Goal: Information Seeking & Learning: Learn about a topic

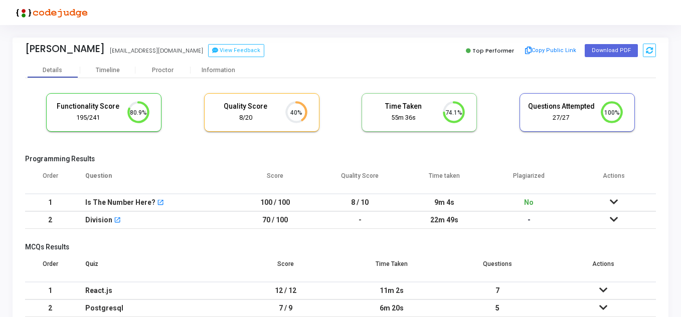
scroll to position [50, 0]
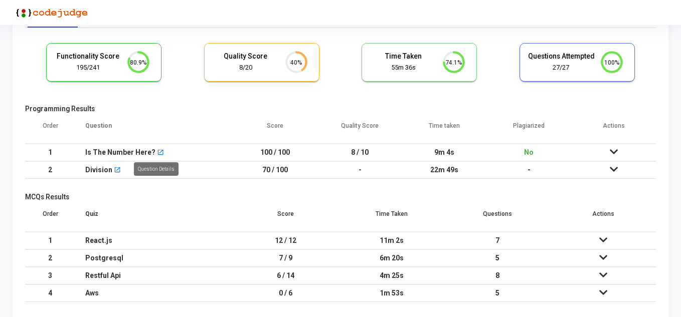
click at [158, 154] on mat-icon "open_in_new" at bounding box center [160, 153] width 7 height 7
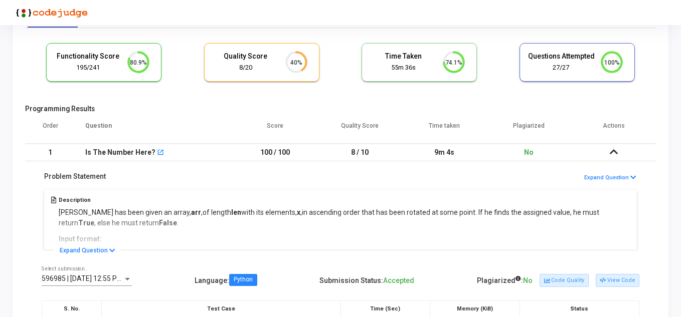
click at [137, 212] on div "Description Animesh has been given an array, arr , of length len with its eleme…" at bounding box center [341, 219] width 598 height 63
drag, startPoint x: 249, startPoint y: 211, endPoint x: 295, endPoint y: 215, distance: 45.9
click at [295, 215] on div "Description Animesh has been given an array, arr , of length len with its eleme…" at bounding box center [341, 219] width 598 height 63
click at [109, 247] on button "Expand Question" at bounding box center [87, 251] width 67 height 10
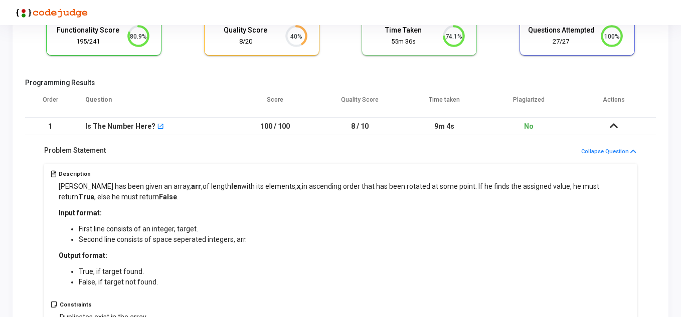
scroll to position [100, 0]
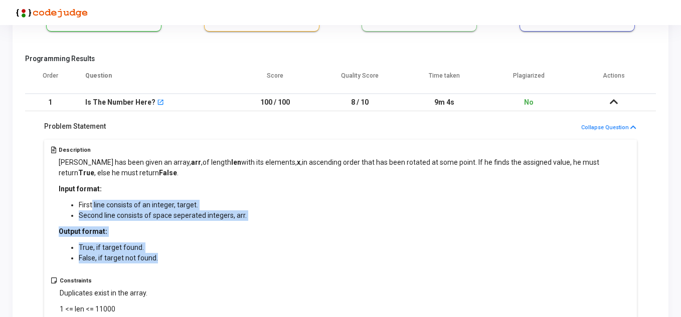
drag, startPoint x: 92, startPoint y: 206, endPoint x: 259, endPoint y: 258, distance: 175.4
click at [259, 258] on div "Animesh has been given an array, arr , of length len with its elements, x , in …" at bounding box center [345, 210] width 572 height 106
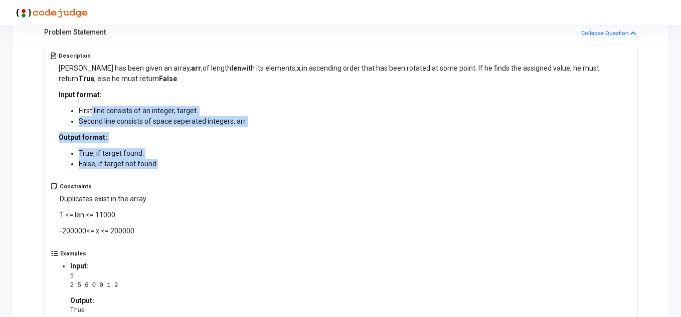
scroll to position [201, 0]
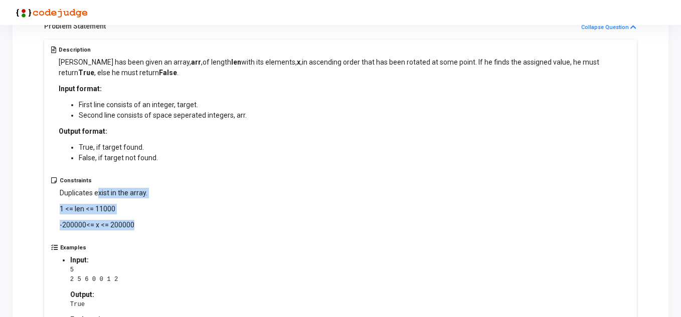
drag, startPoint x: 99, startPoint y: 193, endPoint x: 177, endPoint y: 221, distance: 82.0
click at [177, 221] on div "Constraints Duplicates exist in the array. 1 <= len <= 11000 - 200000 <= x <= 2…" at bounding box center [340, 211] width 579 height 67
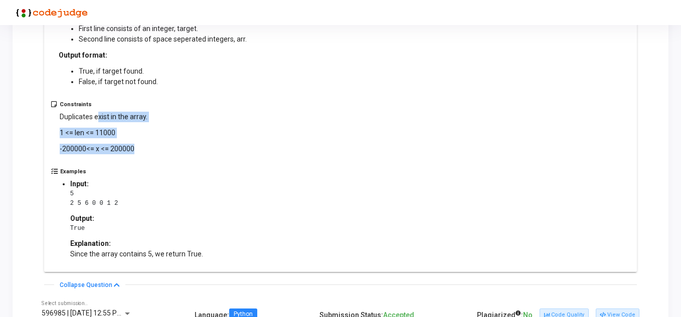
scroll to position [301, 0]
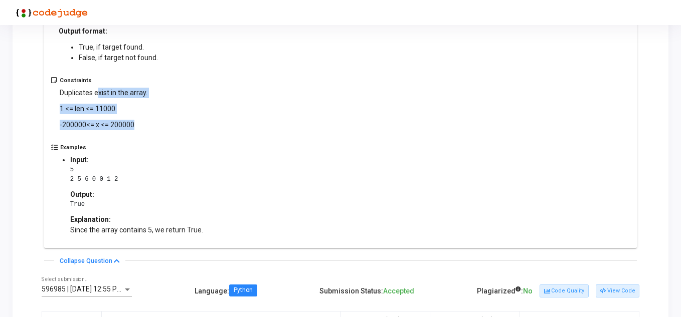
drag, startPoint x: 135, startPoint y: 227, endPoint x: 215, endPoint y: 228, distance: 79.7
click at [215, 228] on div "Examples Input: 5 2 5 6 0 0 1 2 Output: True Explanation: Since the array conta…" at bounding box center [340, 192] width 579 height 97
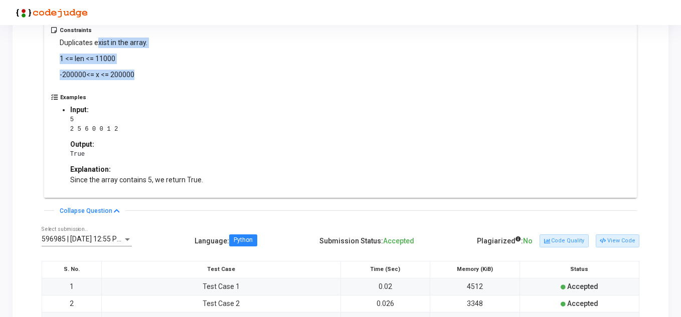
scroll to position [401, 0]
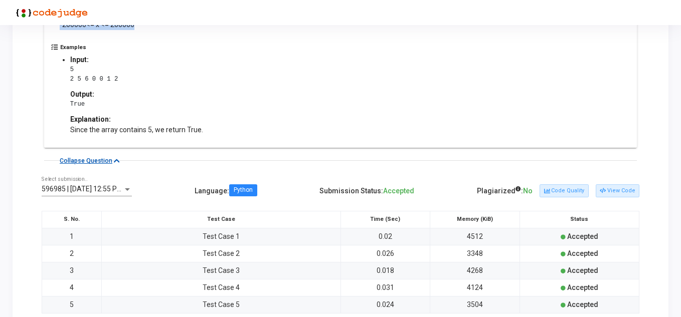
click at [116, 158] on icon at bounding box center [117, 161] width 6 height 7
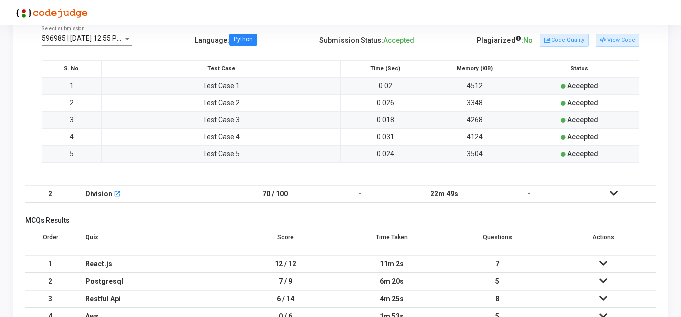
scroll to position [327, 0]
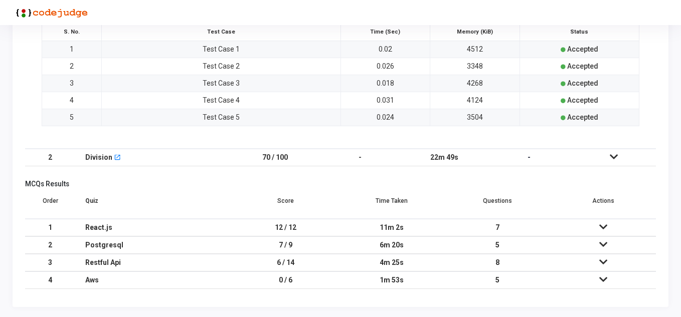
click at [610, 159] on icon at bounding box center [614, 156] width 8 height 7
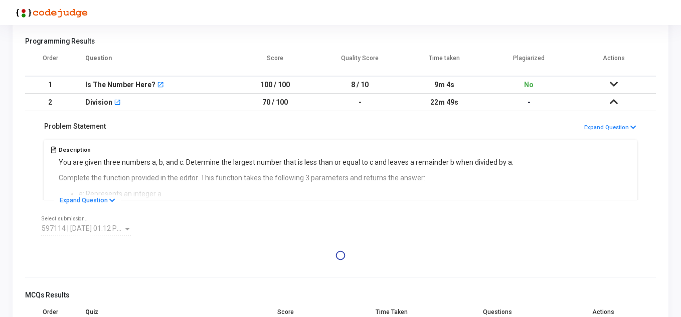
scroll to position [165, 0]
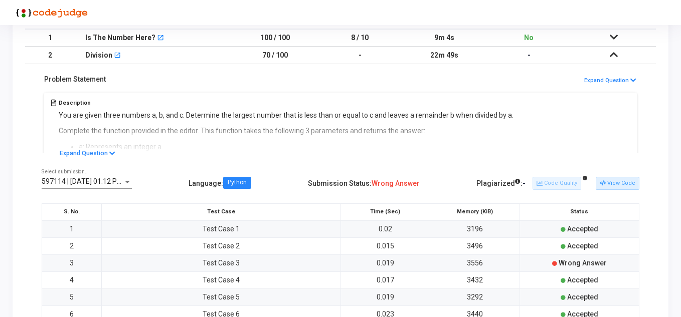
drag, startPoint x: 147, startPoint y: 115, endPoint x: 282, endPoint y: 113, distance: 134.9
click at [282, 113] on div "Description You are given three numbers a, b, and c. Determine the largest numb…" at bounding box center [341, 121] width 598 height 63
drag, startPoint x: 194, startPoint y: 115, endPoint x: 276, endPoint y: 115, distance: 81.7
click at [276, 115] on div "Description You are given three numbers a, b, and c. Determine the largest numb…" at bounding box center [341, 121] width 598 height 63
click at [108, 149] on button "Expand Question" at bounding box center [87, 153] width 67 height 10
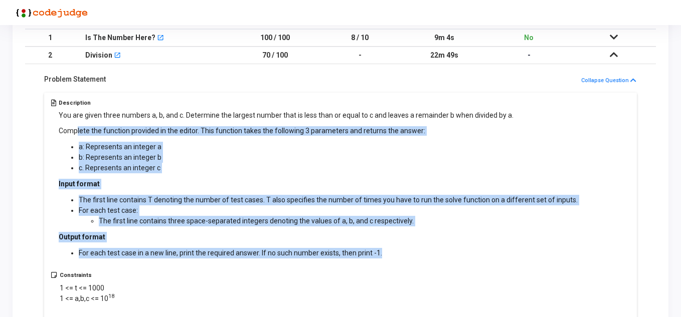
drag, startPoint x: 78, startPoint y: 132, endPoint x: 509, endPoint y: 258, distance: 449.3
click at [509, 258] on div "You are given three numbers a, b, and c. Determine the largest number that is l…" at bounding box center [318, 184] width 519 height 148
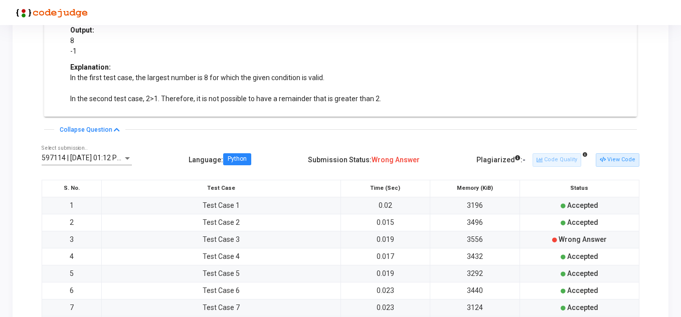
scroll to position [566, 0]
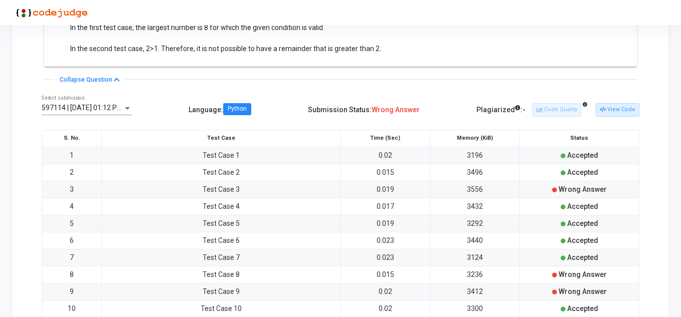
click at [572, 189] on span "Wrong Answer" at bounding box center [583, 190] width 48 height 8
click at [613, 112] on button "View Code" at bounding box center [618, 109] width 44 height 13
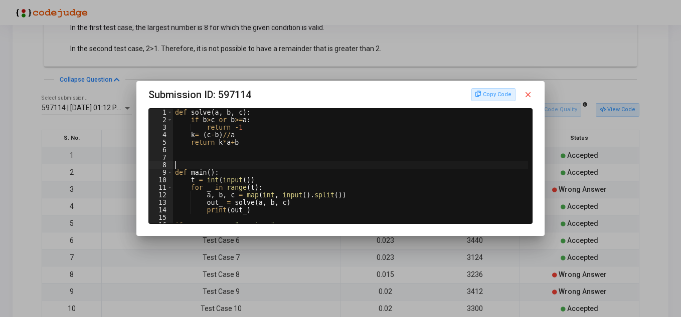
click at [261, 164] on div "def solve ( a , b , c ) : if b > c or b >= a : return - 1 k = ( c - b ) // a re…" at bounding box center [352, 174] width 358 height 130
click at [502, 95] on button "Copy Code" at bounding box center [493, 94] width 44 height 13
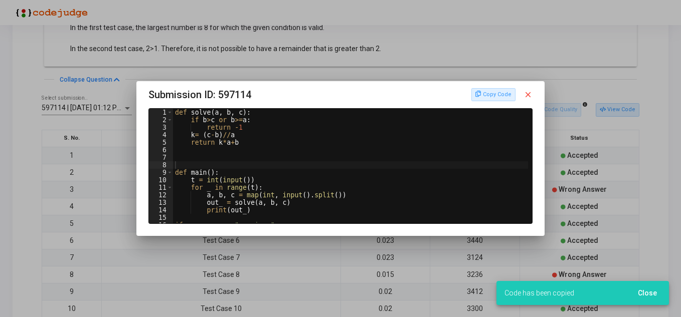
click at [529, 95] on mat-icon "close" at bounding box center [528, 94] width 9 height 9
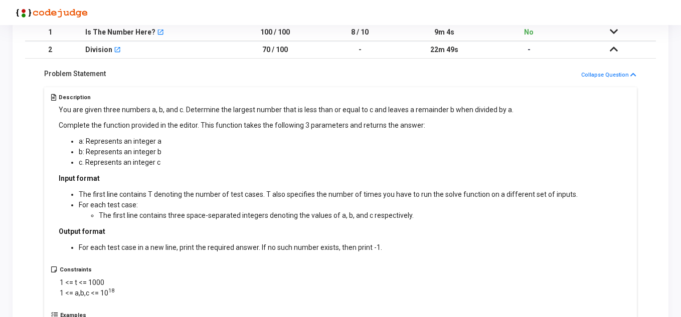
scroll to position [165, 0]
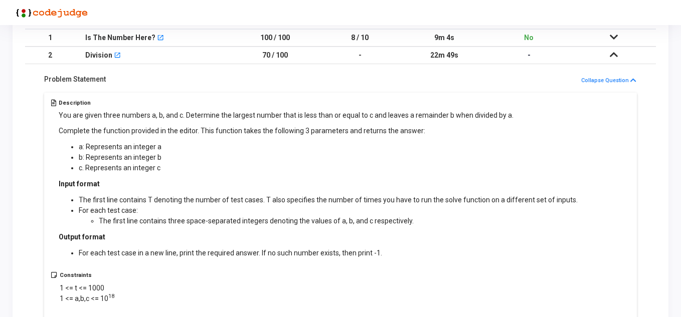
drag, startPoint x: 170, startPoint y: 115, endPoint x: 407, endPoint y: 117, distance: 236.2
click at [407, 117] on p "You are given three numbers a, b, and c. Determine the largest number that is l…" at bounding box center [318, 115] width 519 height 11
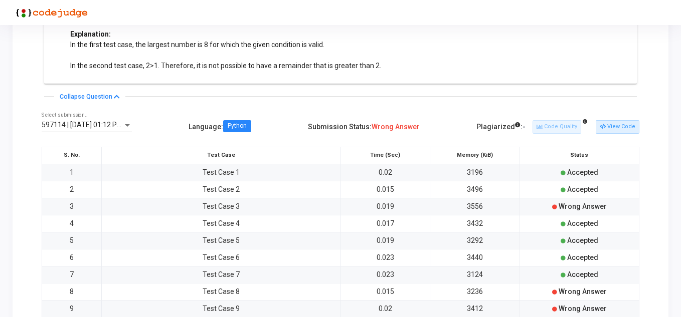
scroll to position [566, 0]
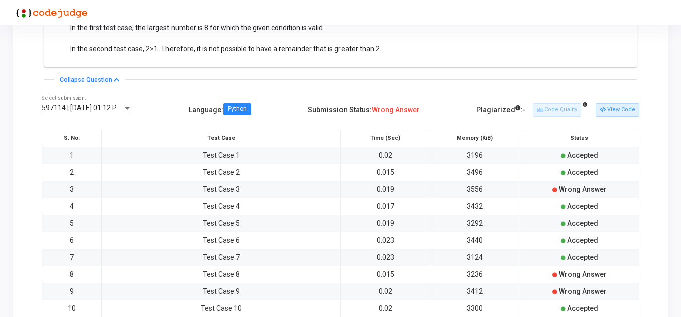
click at [220, 187] on td "Test Case 3" at bounding box center [221, 189] width 239 height 17
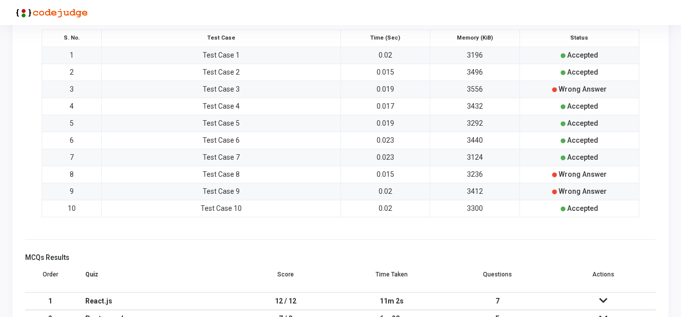
scroll to position [616, 0]
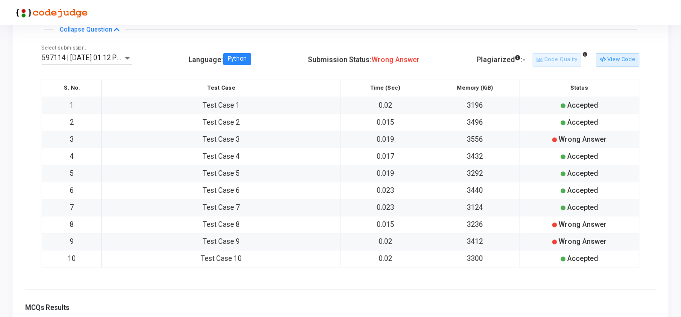
drag, startPoint x: 575, startPoint y: 103, endPoint x: 578, endPoint y: 117, distance: 13.8
click at [578, 117] on tbody "1 Test Case 1 0.02 3196 Accepted 2 Test Case 2 0.015 3496 Accepted 3 Test Case …" at bounding box center [340, 182] width 597 height 170
drag, startPoint x: 576, startPoint y: 151, endPoint x: 585, endPoint y: 207, distance: 56.4
click at [585, 207] on tbody "1 Test Case 1 0.02 3196 Accepted 2 Test Case 2 0.015 3496 Accepted 3 Test Case …" at bounding box center [340, 182] width 597 height 170
click at [600, 255] on div "Accepted" at bounding box center [579, 258] width 113 height 11
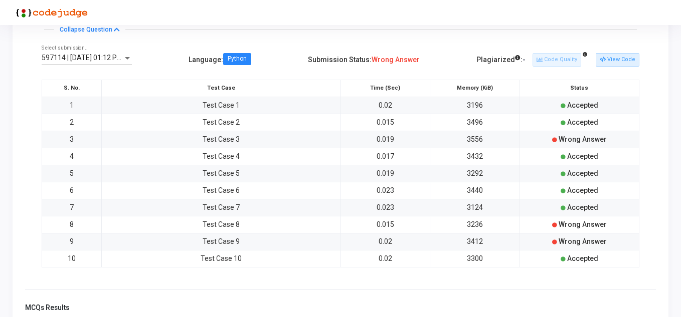
drag, startPoint x: 598, startPoint y: 241, endPoint x: 570, endPoint y: 137, distance: 107.7
click at [570, 137] on tbody "1 Test Case 1 0.02 3196 Accepted 2 Test Case 2 0.015 3496 Accepted 3 Test Case …" at bounding box center [340, 182] width 597 height 170
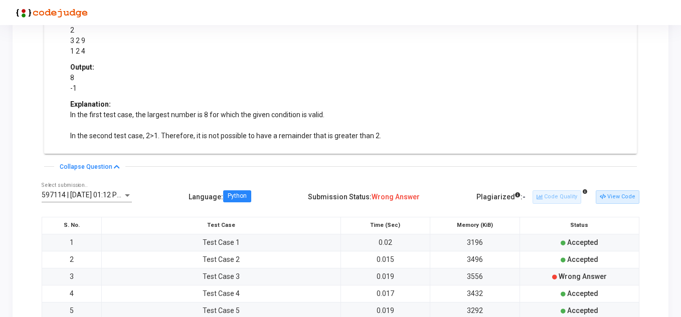
scroll to position [466, 0]
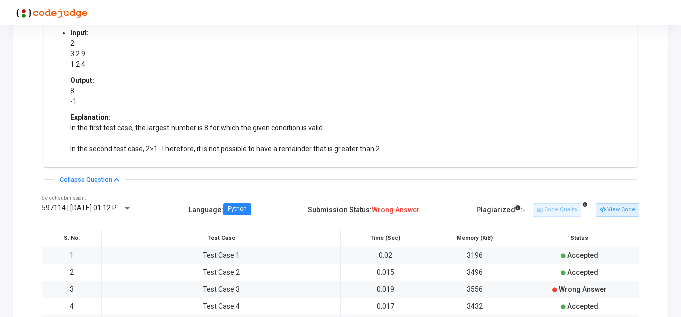
click at [483, 187] on div "597114 | 27 Sep, 2025 01:12 PM IST (Best) Select submission.. Language : Python…" at bounding box center [340, 312] width 631 height 255
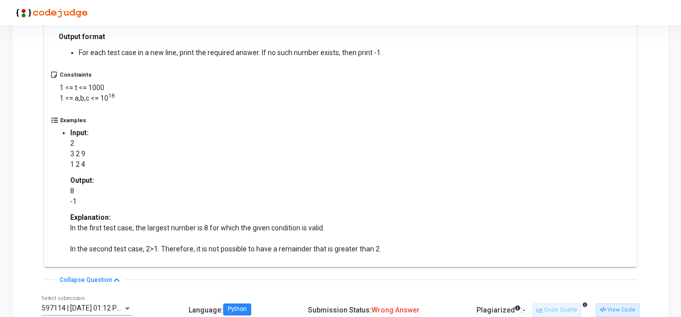
scroll to position [416, 0]
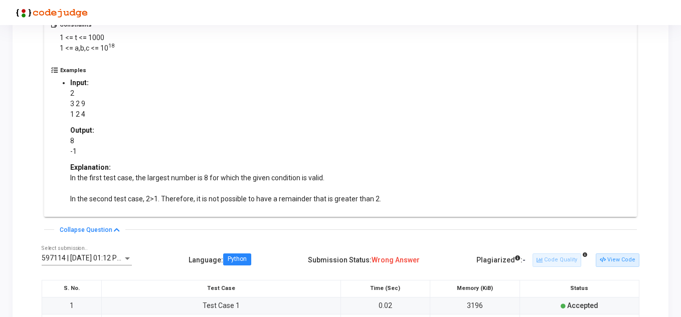
drag, startPoint x: 144, startPoint y: 182, endPoint x: 335, endPoint y: 180, distance: 191.6
click at [335, 180] on p "In the first test case, the largest number is 8 for which the given condition i…" at bounding box center [225, 189] width 311 height 32
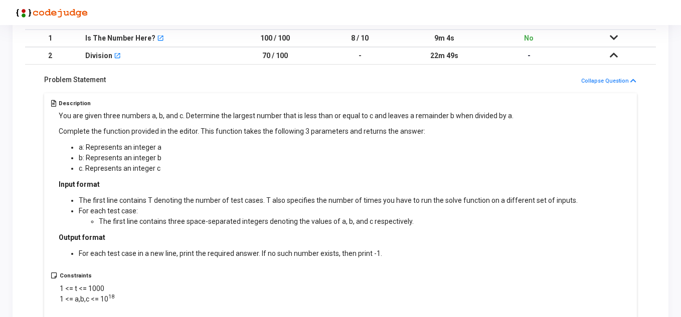
scroll to position [165, 0]
drag, startPoint x: 385, startPoint y: 116, endPoint x: 519, endPoint y: 115, distance: 133.4
click at [519, 115] on p "You are given three numbers a, b, and c. Determine the largest number that is l…" at bounding box center [318, 115] width 519 height 11
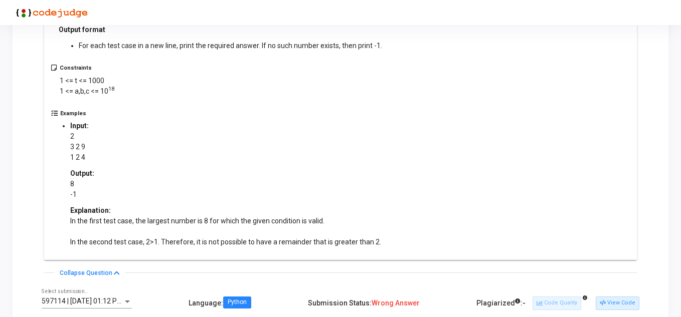
scroll to position [416, 0]
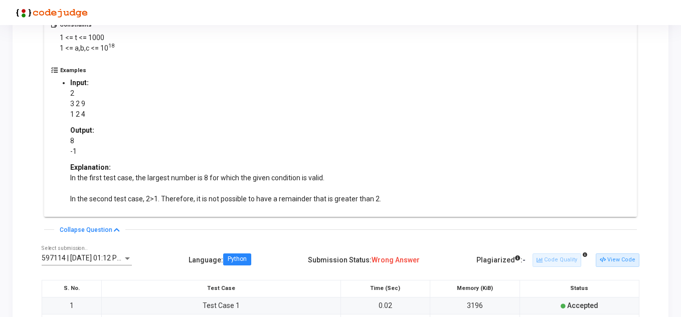
click at [81, 104] on p "2 3 2 9 1 2 4" at bounding box center [225, 104] width 311 height 32
drag, startPoint x: 88, startPoint y: 103, endPoint x: 81, endPoint y: 102, distance: 7.1
click at [81, 102] on p "2 3 2 9 1 2 4" at bounding box center [225, 104] width 311 height 32
click at [71, 100] on ul "Input: 2 3 2 9 1 2 4 Output: 8 -1 Explanation: In the first test case, the larg…" at bounding box center [225, 141] width 331 height 127
click at [71, 103] on ul "Input: 2 3 2 9 1 2 4 Output: 8 -1 Explanation: In the first test case, the larg…" at bounding box center [225, 141] width 331 height 127
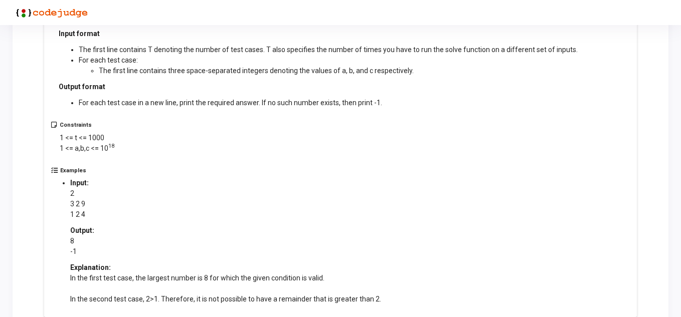
scroll to position [366, 0]
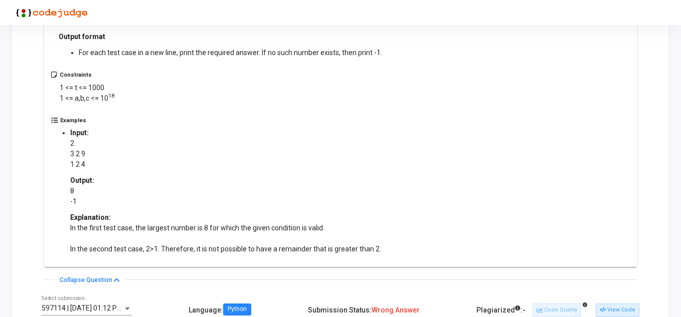
drag, startPoint x: 100, startPoint y: 228, endPoint x: 228, endPoint y: 247, distance: 129.2
click at [228, 247] on p "In the first test case, the largest number is 8 for which the given condition i…" at bounding box center [225, 239] width 311 height 32
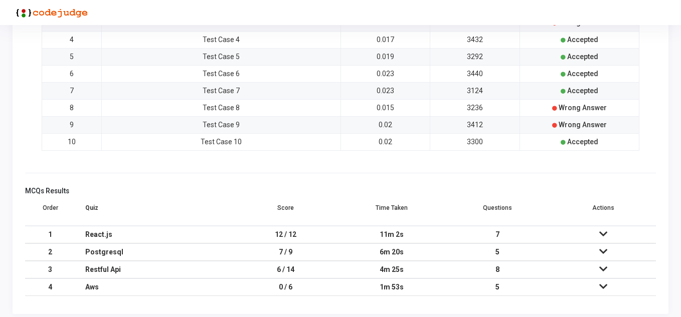
scroll to position [740, 0]
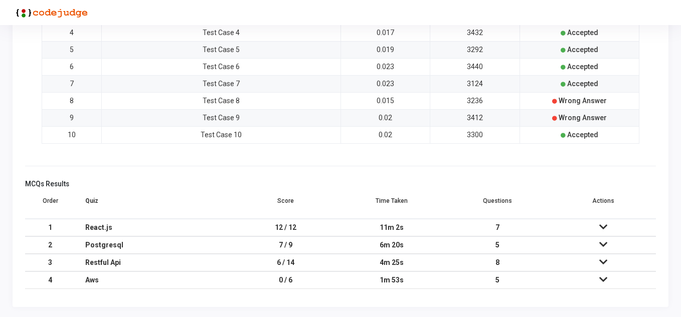
click at [607, 242] on icon at bounding box center [603, 244] width 8 height 7
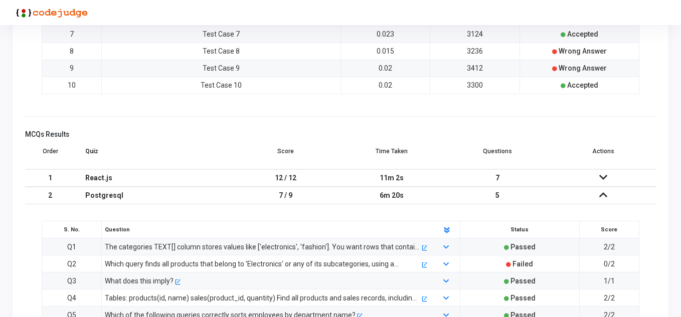
scroll to position [790, 0]
click at [291, 263] on div "Which query finds all products that belong to 'Electronics' or any of its subca…" at bounding box center [262, 263] width 315 height 11
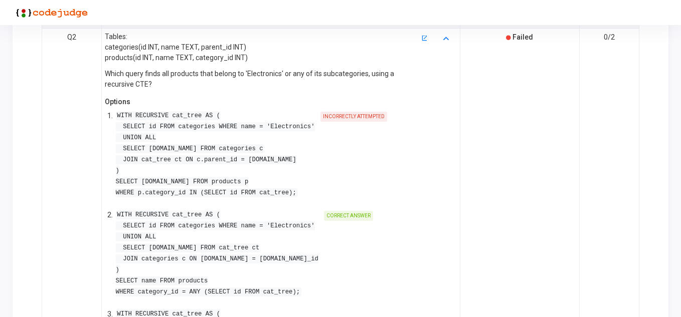
scroll to position [1041, 0]
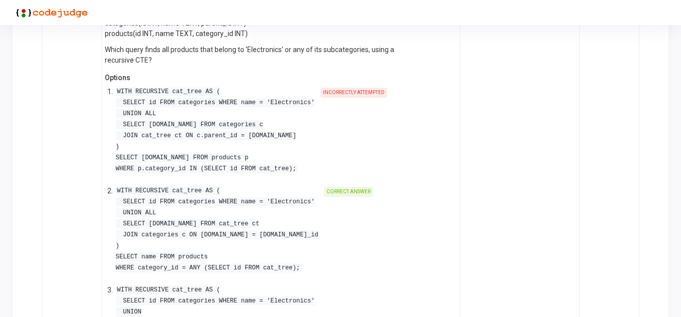
drag, startPoint x: 135, startPoint y: 103, endPoint x: 260, endPoint y: 125, distance: 127.4
click at [260, 125] on pre "WITH RECURSIVE cat_tree AS ( SELECT id FROM categories WHERE name = 'Electronic…" at bounding box center [215, 130] width 199 height 88
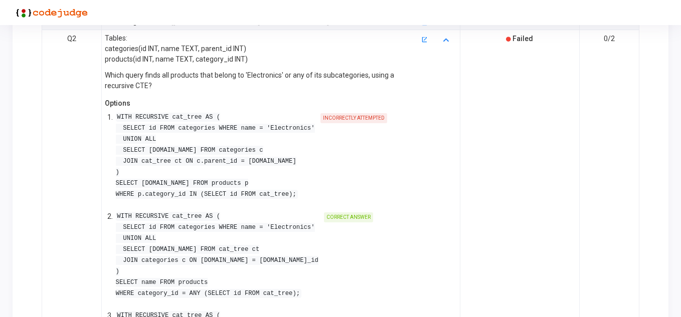
scroll to position [880, 0]
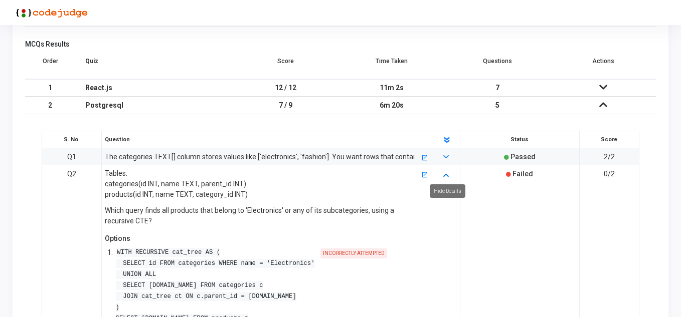
click at [446, 175] on icon at bounding box center [446, 175] width 6 height 7
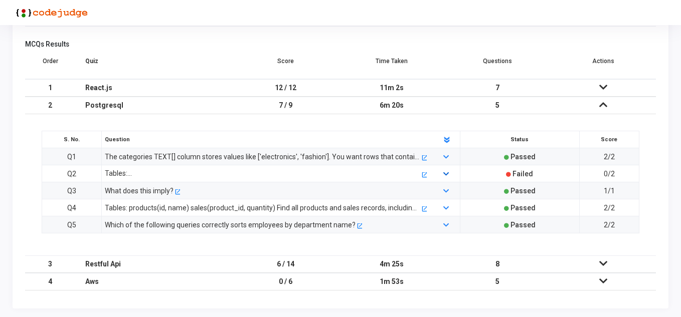
scroll to position [882, 0]
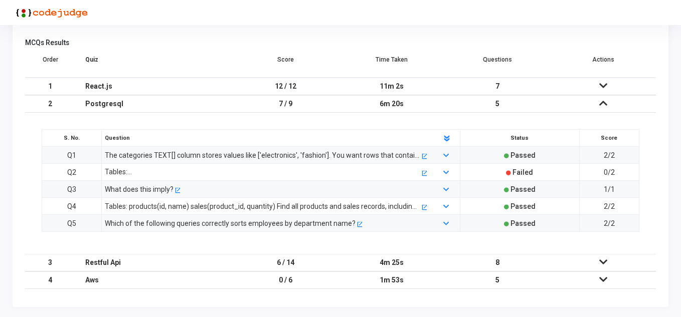
click at [602, 259] on icon at bounding box center [603, 262] width 8 height 7
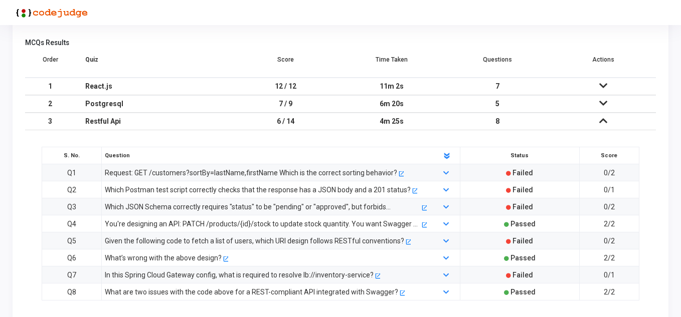
click at [252, 169] on div "Request: GET /customers?sortBy=lastName,firstName Which is the correct sorting …" at bounding box center [251, 172] width 292 height 11
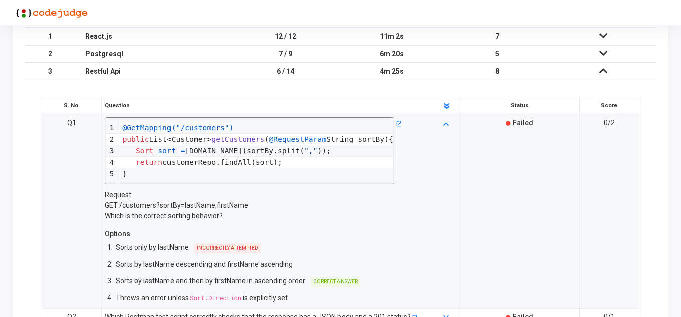
scroll to position [982, 0]
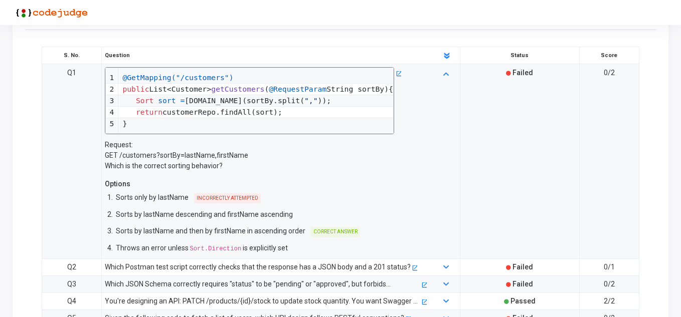
drag, startPoint x: 353, startPoint y: 89, endPoint x: 405, endPoint y: 84, distance: 52.8
click at [405, 84] on div "@GetMapping("/customers") public List<Customer> getCustomers ( @RequestParam St…" at bounding box center [266, 122] width 332 height 110
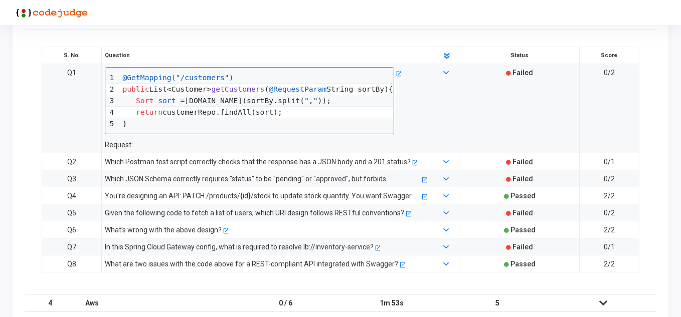
click at [336, 87] on span "( @RequestParam String sortBy)" at bounding box center [326, 89] width 124 height 9
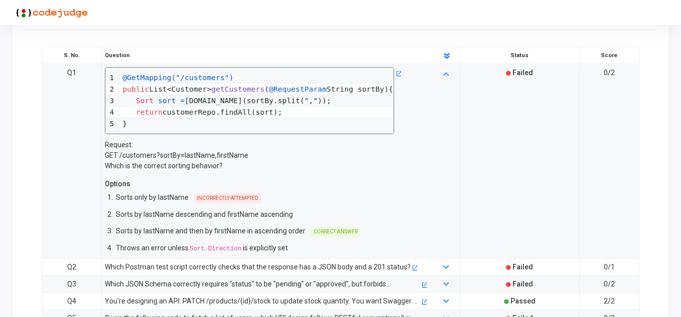
drag, startPoint x: 376, startPoint y: 89, endPoint x: 409, endPoint y: 91, distance: 32.7
click at [409, 91] on div "@GetMapping("/customers") public List<Customer> getCustomers ( @RequestParam St…" at bounding box center [266, 122] width 332 height 110
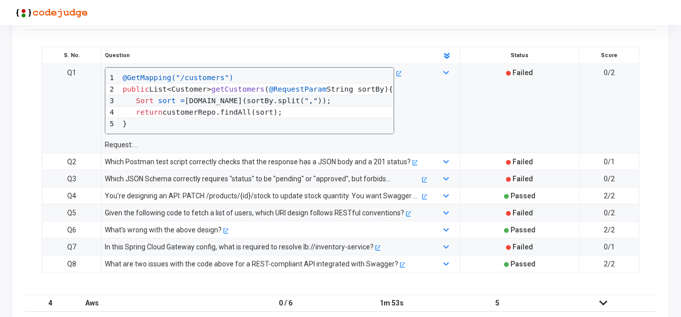
click at [415, 99] on div "@GetMapping("/customers") public List<Customer> getCustomers ( @RequestParam St…" at bounding box center [266, 108] width 332 height 83
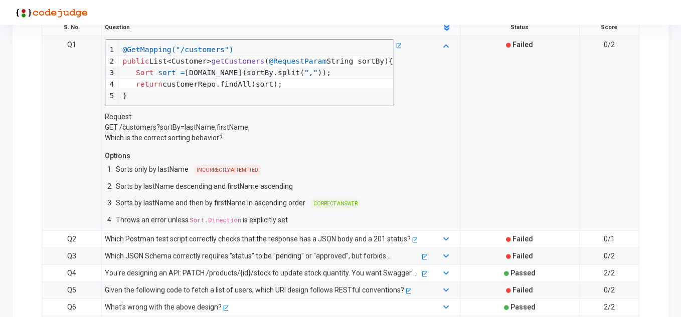
scroll to position [1032, 0]
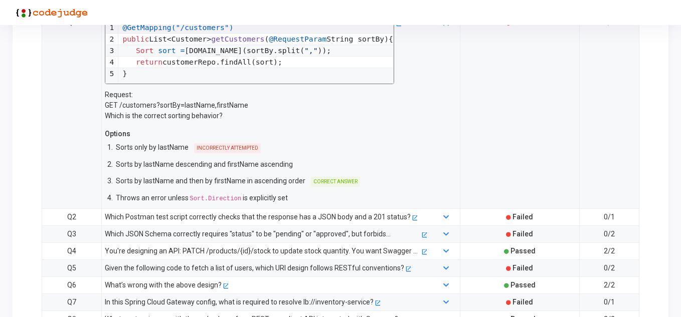
click at [275, 177] on p "Sorts by lastName and then by firstName in ascending order" at bounding box center [211, 181] width 190 height 11
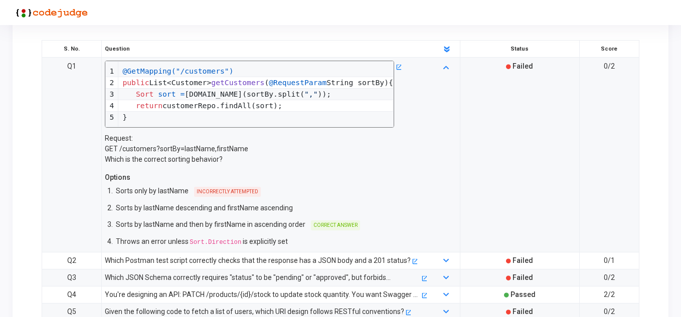
scroll to position [882, 0]
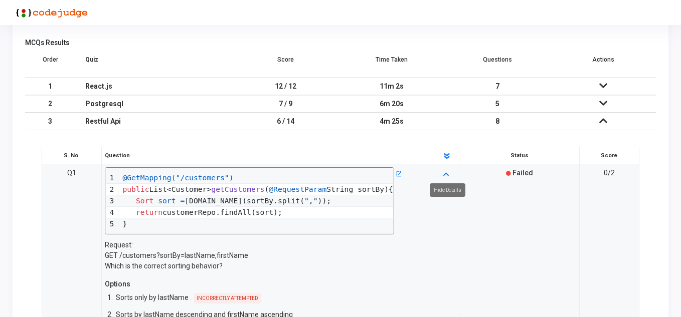
click at [447, 174] on icon at bounding box center [446, 173] width 6 height 7
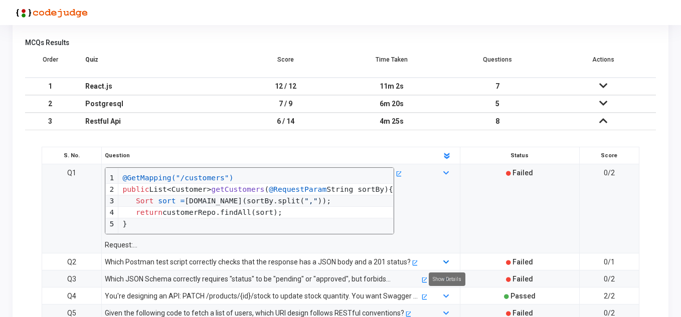
click at [447, 260] on icon at bounding box center [446, 263] width 6 height 7
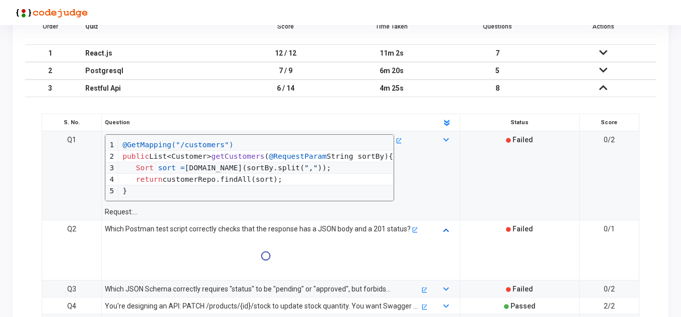
scroll to position [932, 0]
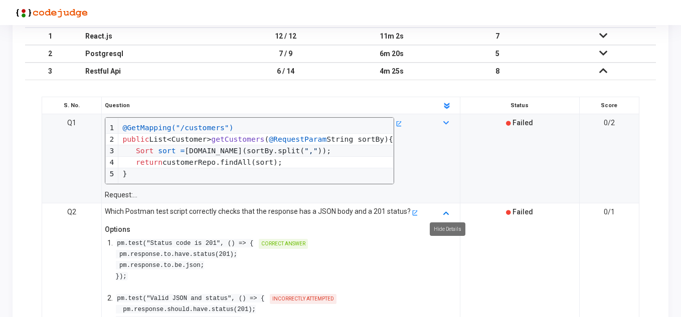
click at [445, 213] on icon at bounding box center [446, 213] width 6 height 7
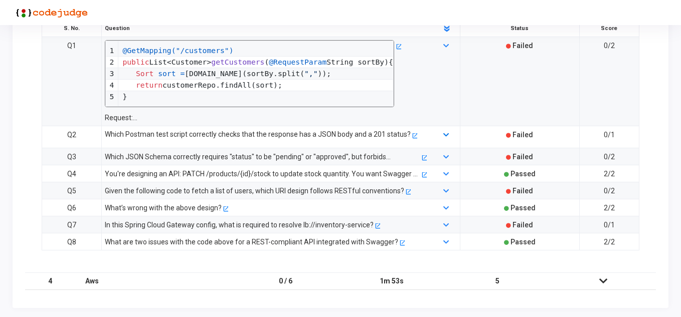
scroll to position [1010, 0]
click at [445, 158] on icon at bounding box center [446, 156] width 6 height 7
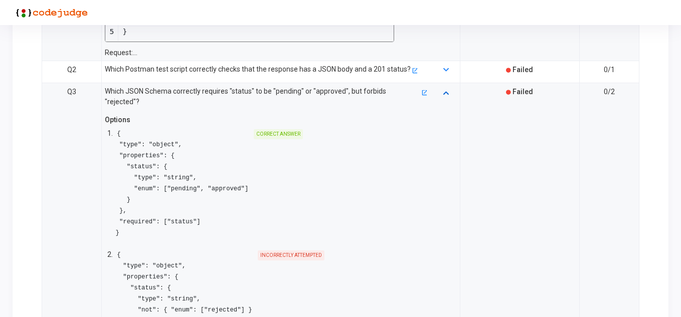
scroll to position [1060, 0]
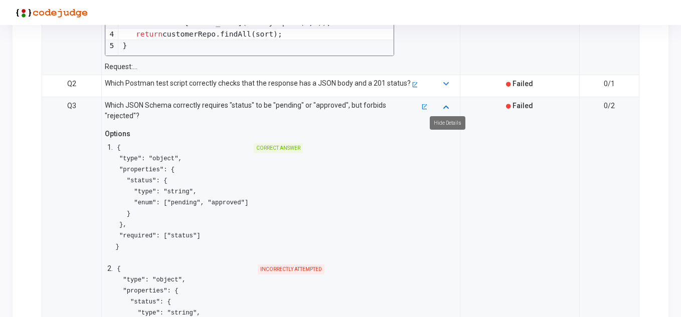
click at [449, 105] on link at bounding box center [446, 106] width 7 height 8
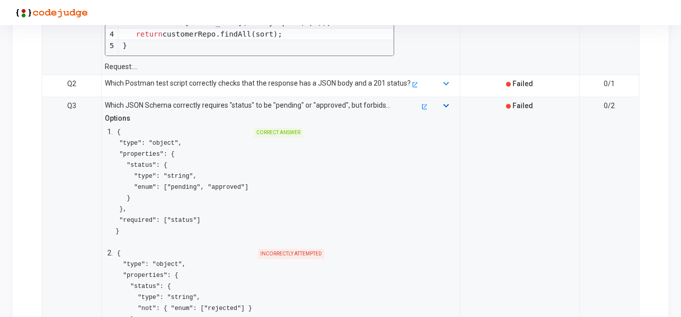
scroll to position [1015, 0]
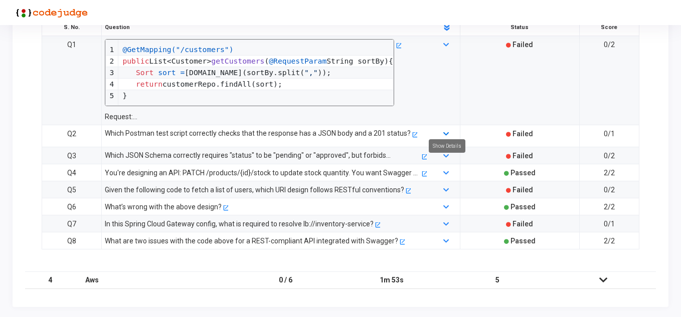
click at [447, 131] on icon at bounding box center [446, 134] width 6 height 7
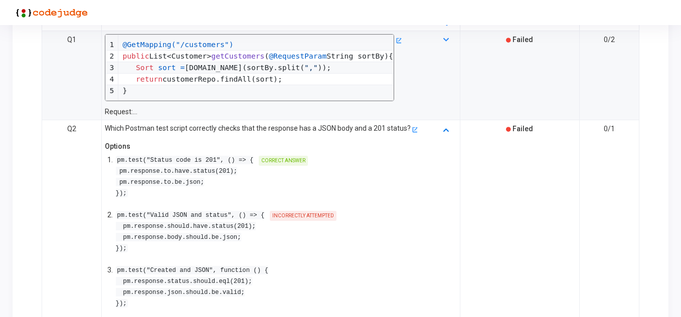
click at [447, 128] on icon at bounding box center [446, 129] width 6 height 7
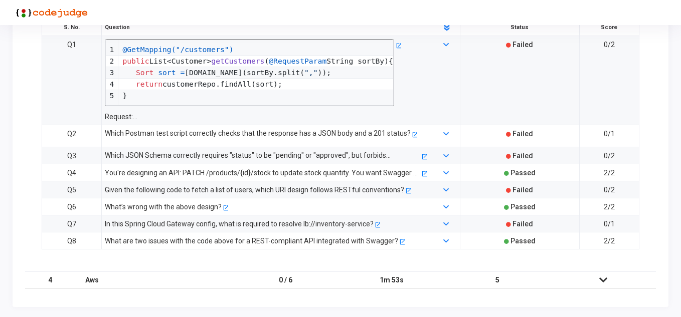
click at [308, 173] on div "You're designing an API: PATCH /products/{id}/stock to update stock quantity. Y…" at bounding box center [262, 172] width 315 height 11
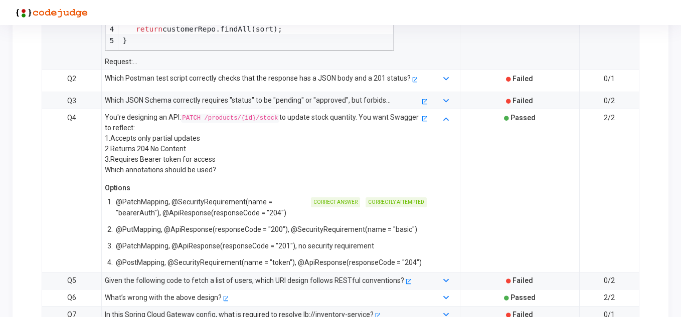
scroll to position [1115, 0]
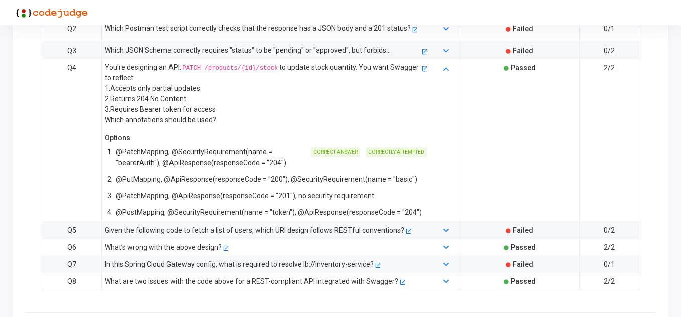
click at [278, 235] on div "Given the following code to fetch a list of users, which URI design follows RES…" at bounding box center [254, 230] width 299 height 11
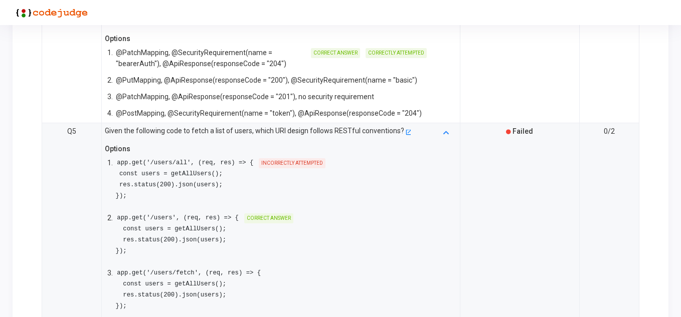
scroll to position [1216, 0]
click at [449, 134] on icon at bounding box center [446, 131] width 6 height 7
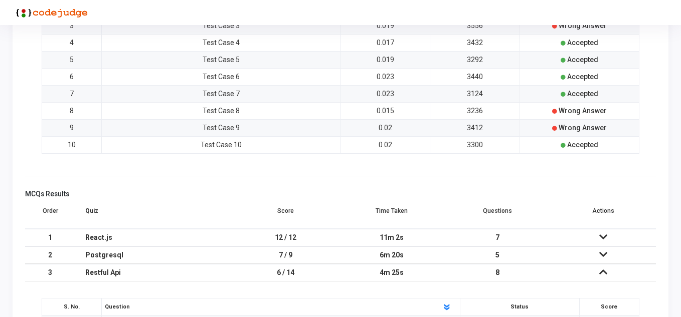
scroll to position [815, 0]
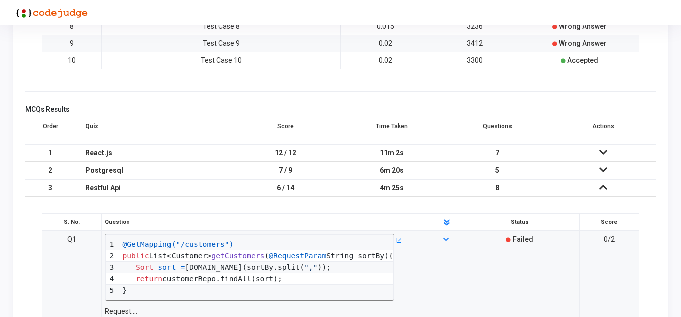
click at [606, 189] on icon at bounding box center [603, 187] width 8 height 7
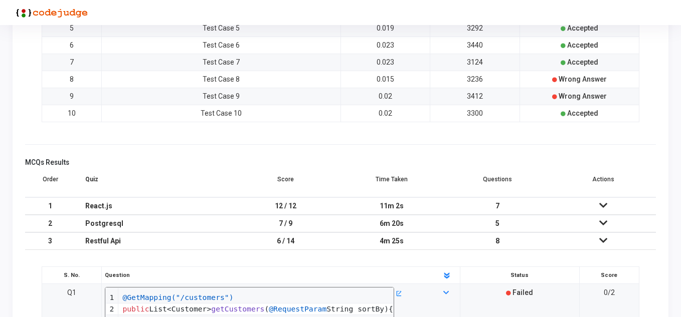
scroll to position [740, 0]
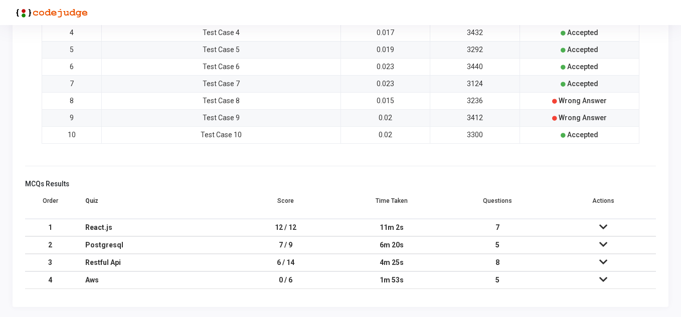
click at [605, 282] on icon at bounding box center [603, 279] width 8 height 7
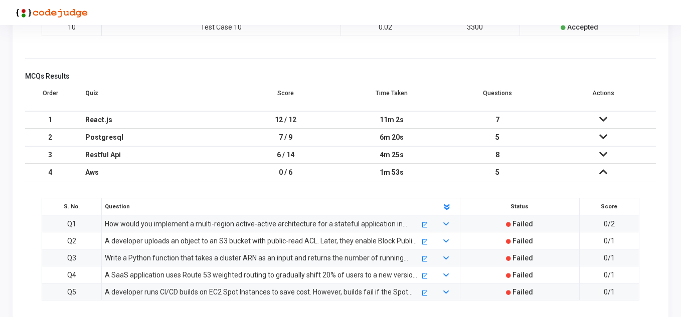
scroll to position [865, 0]
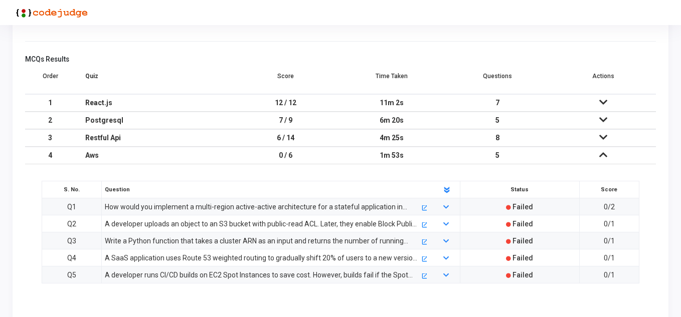
click at [320, 203] on div "How would you implement a multi-region active-active architecture for a statefu…" at bounding box center [262, 207] width 315 height 11
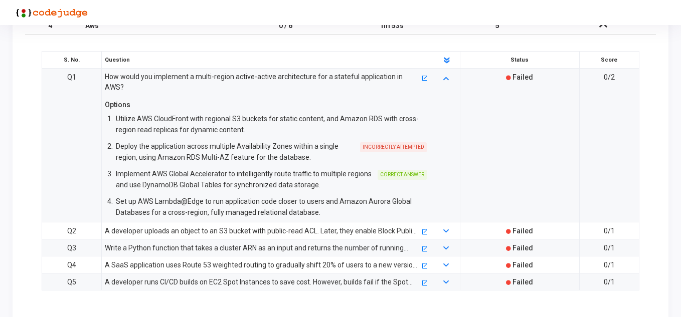
scroll to position [1008, 0]
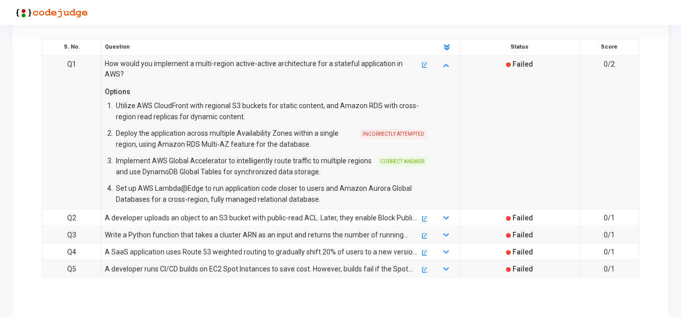
click at [353, 213] on div "A developer uploads an object to an S3 bucket with public-read ACL. Later, they…" at bounding box center [262, 218] width 315 height 11
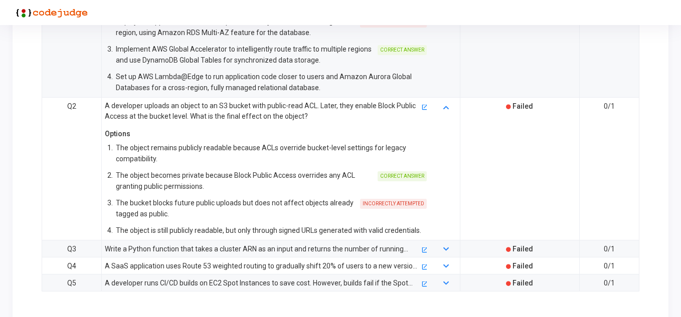
scroll to position [1134, 0]
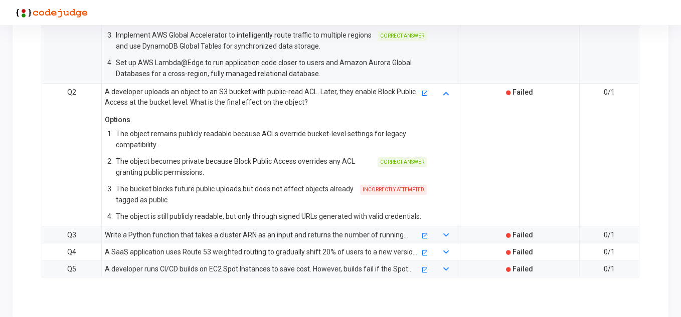
click at [354, 230] on div "Write a Python function that takes a cluster ARN as an input and returns the nu…" at bounding box center [262, 235] width 315 height 11
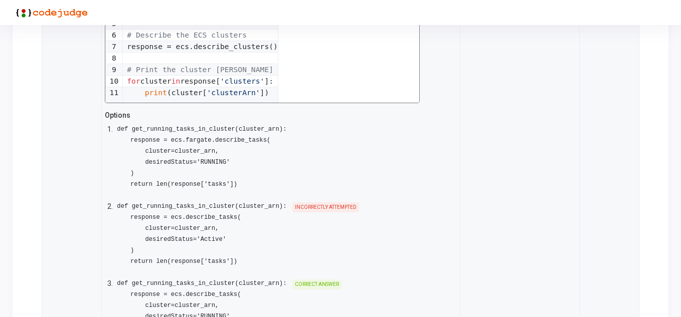
scroll to position [1435, 0]
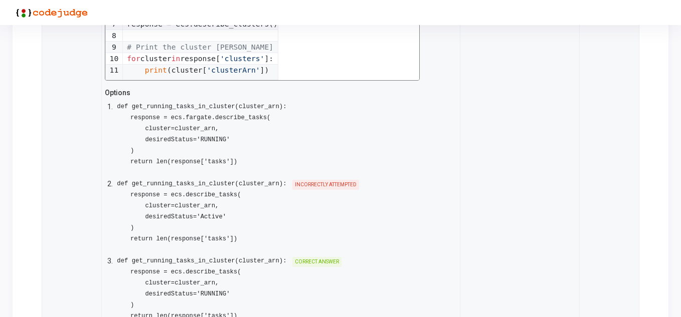
drag, startPoint x: 164, startPoint y: 261, endPoint x: 229, endPoint y: 281, distance: 67.2
click at [229, 281] on pre "def get_running_tasks_in_cluster(cluster_arn): response = ecs.describe_tasks( c…" at bounding box center [201, 289] width 171 height 66
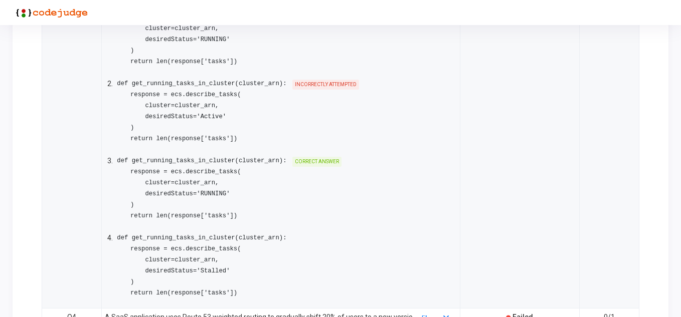
scroll to position [1585, 0]
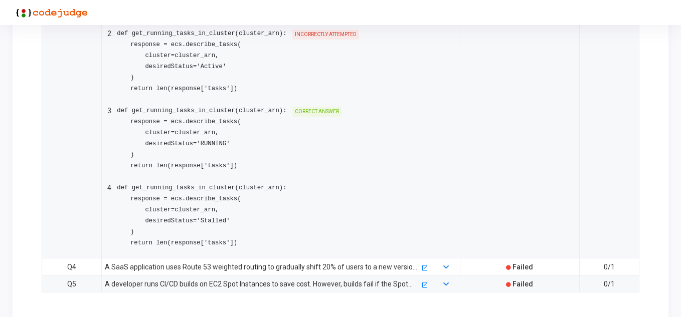
click at [237, 262] on div "A SaaS application uses Route 53 weighted routing to gradually shift 20% of use…" at bounding box center [262, 267] width 315 height 11
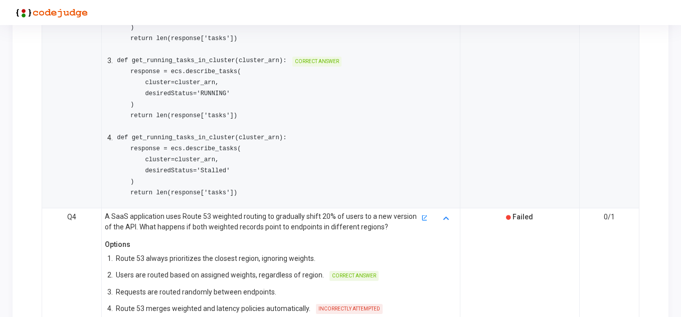
scroll to position [1685, 0]
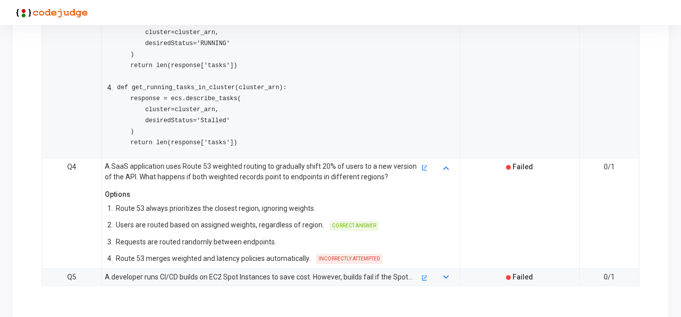
drag, startPoint x: 165, startPoint y: 212, endPoint x: 279, endPoint y: 216, distance: 113.9
click at [279, 220] on p "Users are routed based on assigned weights, regardless of region." at bounding box center [220, 225] width 208 height 11
click at [247, 272] on div "A developer runs CI/CD builds on EC2 Spot Instances to save cost. However, buil…" at bounding box center [262, 277] width 315 height 11
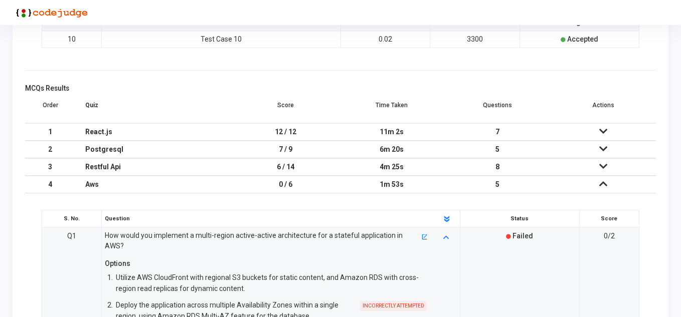
scroll to position [833, 0]
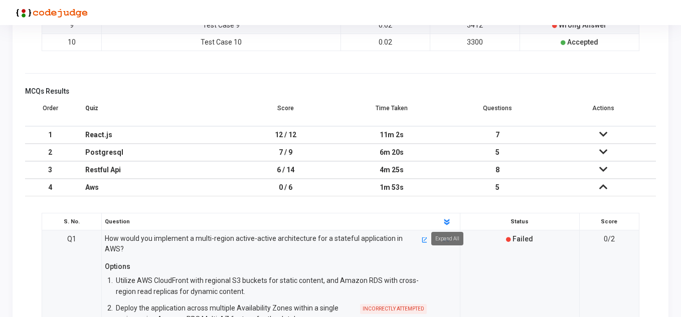
click at [446, 222] on polygon at bounding box center [447, 221] width 6 height 4
click at [602, 188] on icon at bounding box center [603, 187] width 8 height 7
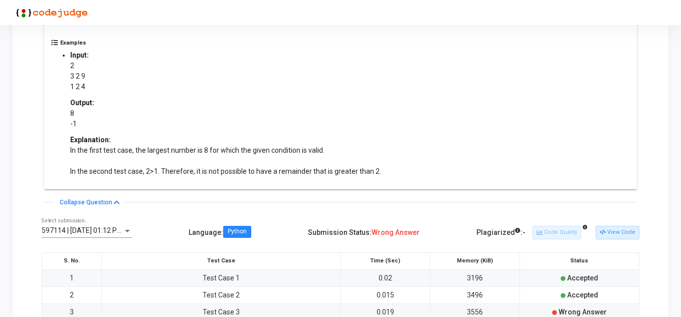
scroll to position [451, 0]
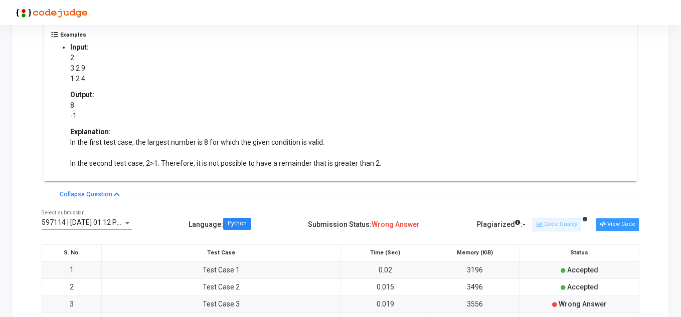
click at [622, 225] on button "View Code" at bounding box center [618, 224] width 44 height 13
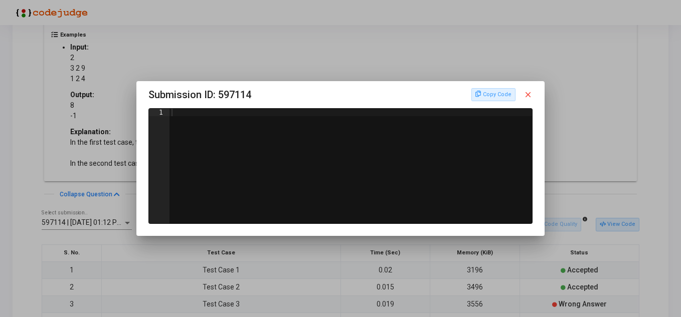
scroll to position [0, 0]
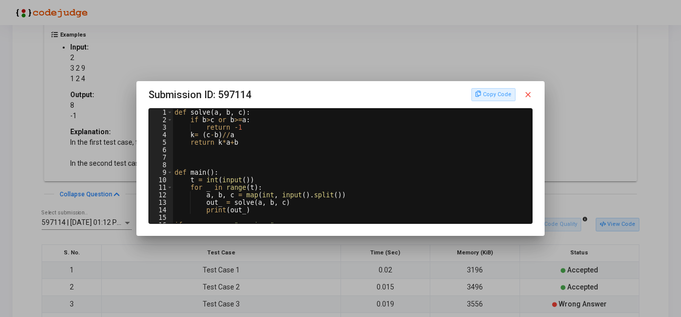
click at [528, 92] on mat-icon "close" at bounding box center [528, 94] width 9 height 9
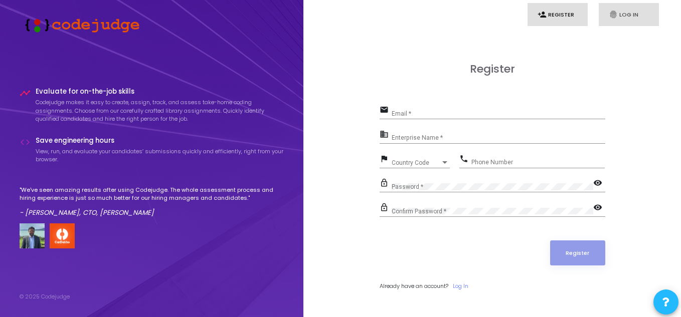
click at [632, 8] on link "fingerprint Log In" at bounding box center [629, 15] width 60 height 24
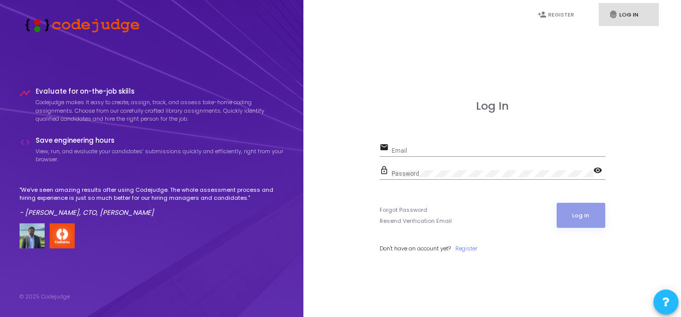
type input "prashanthas@worldoffinrep.com"
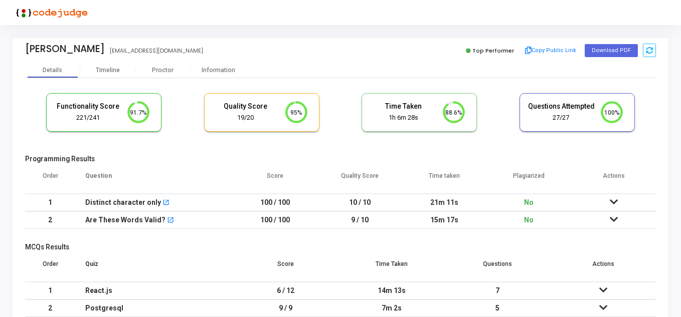
click at [605, 200] on td at bounding box center [613, 203] width 85 height 18
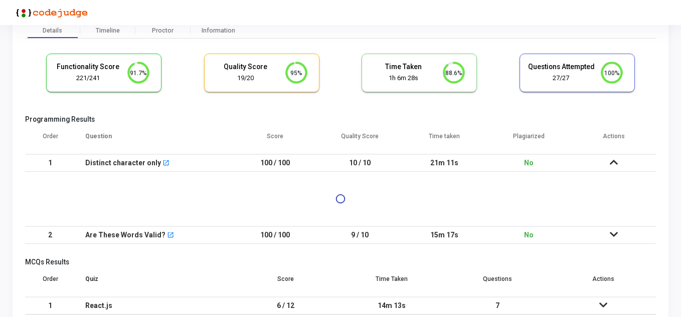
scroll to position [118, 0]
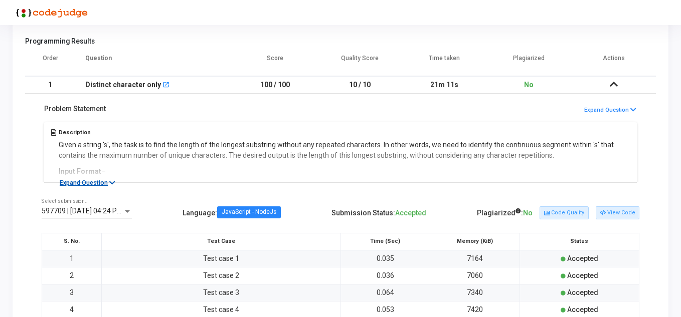
click at [93, 184] on button "Expand Question" at bounding box center [87, 183] width 67 height 10
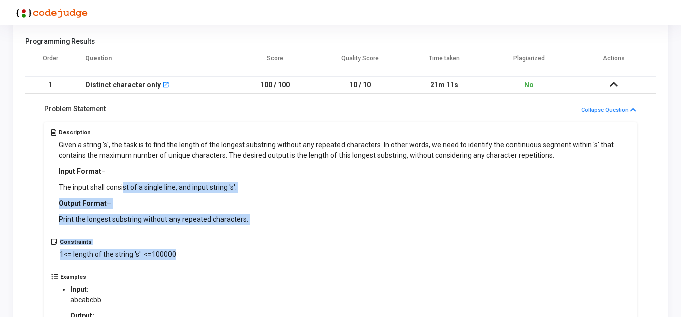
drag, startPoint x: 124, startPoint y: 183, endPoint x: 240, endPoint y: 249, distance: 134.1
click at [240, 249] on div "Description Given a string 's', the task is to find the length of the longest s…" at bounding box center [340, 246] width 593 height 249
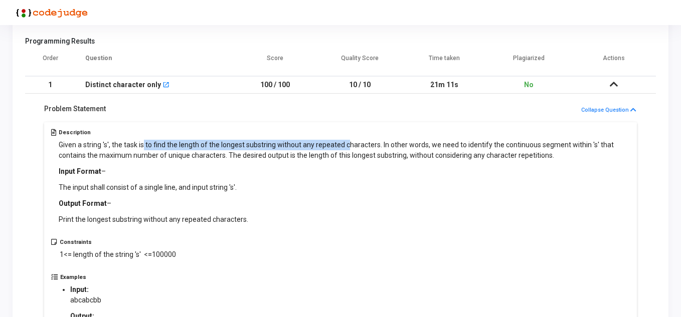
drag, startPoint x: 144, startPoint y: 143, endPoint x: 347, endPoint y: 142, distance: 202.6
click at [347, 142] on p "Given a string 's', the task is to find the length of the longest substring wit…" at bounding box center [345, 150] width 572 height 21
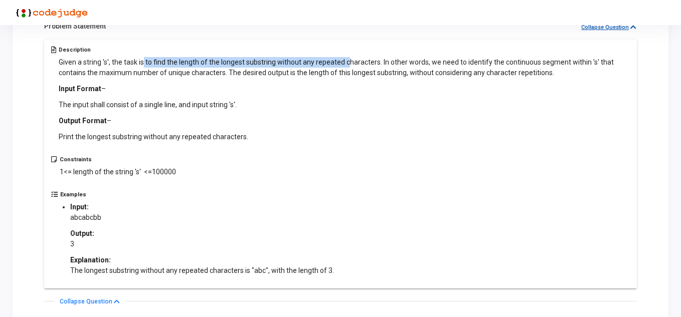
scroll to position [351, 0]
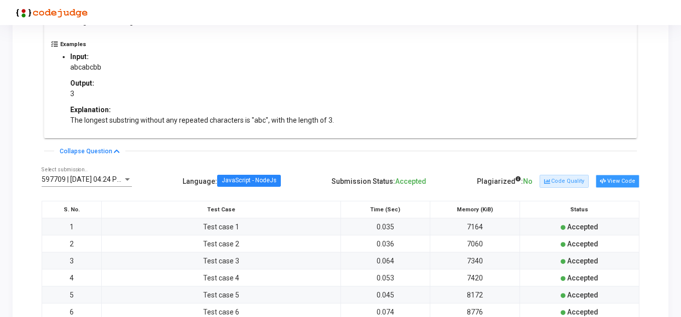
click at [626, 178] on button "View Code" at bounding box center [618, 181] width 44 height 13
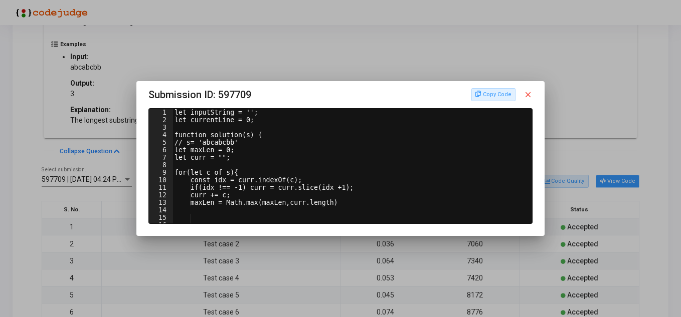
scroll to position [0, 0]
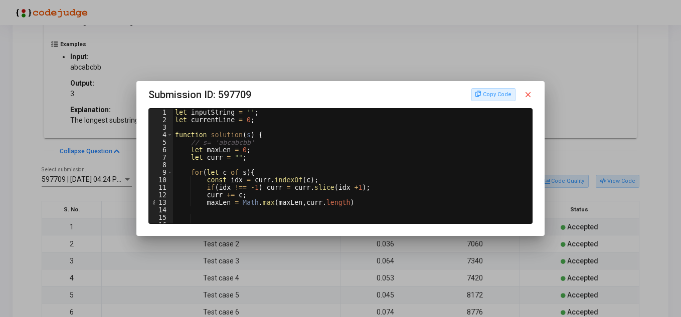
click at [531, 97] on mat-icon "close" at bounding box center [528, 94] width 9 height 9
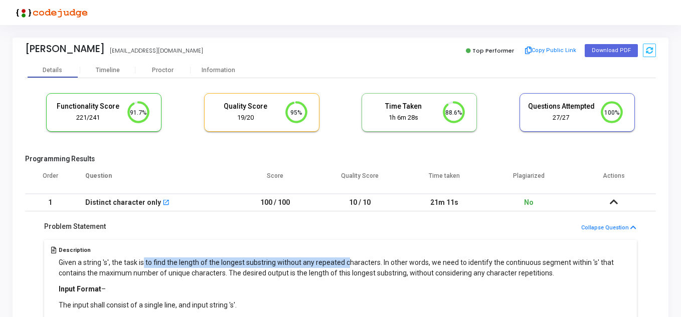
scroll to position [351, 0]
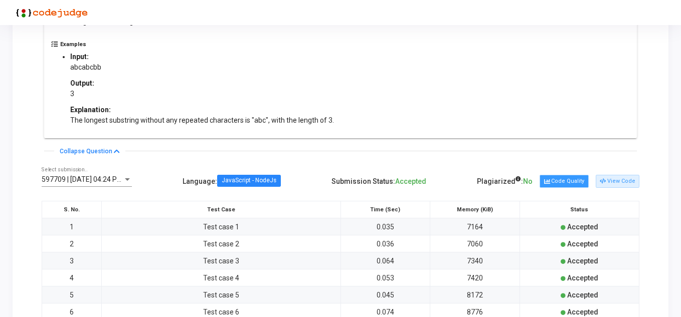
click at [561, 182] on button "Code Quality" at bounding box center [564, 181] width 49 height 13
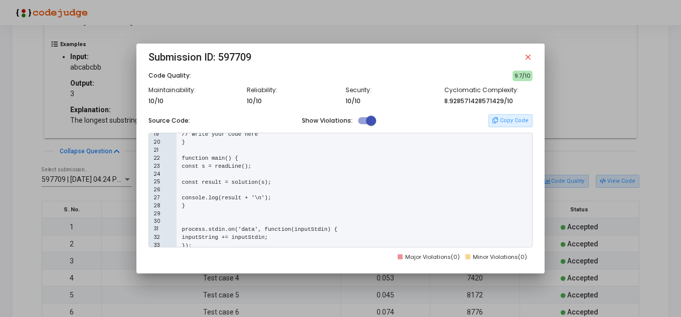
scroll to position [234, 0]
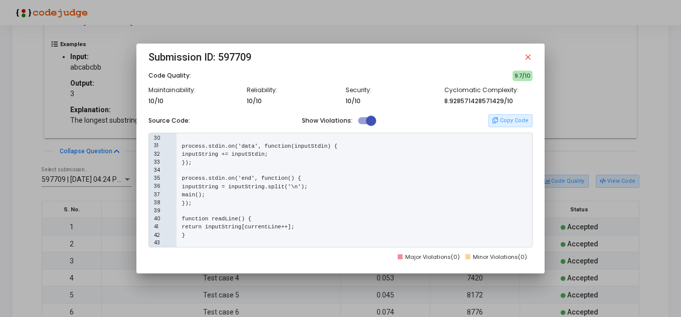
click at [529, 58] on mat-icon "close" at bounding box center [528, 57] width 9 height 9
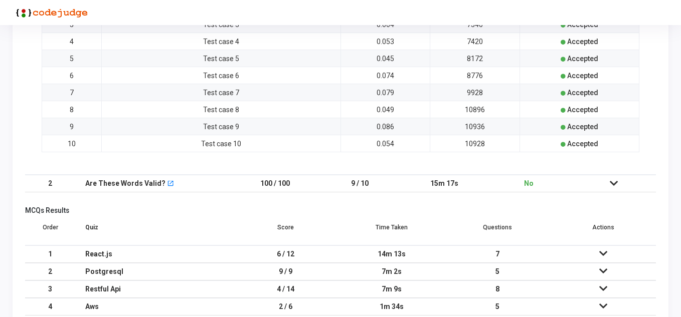
scroll to position [602, 0]
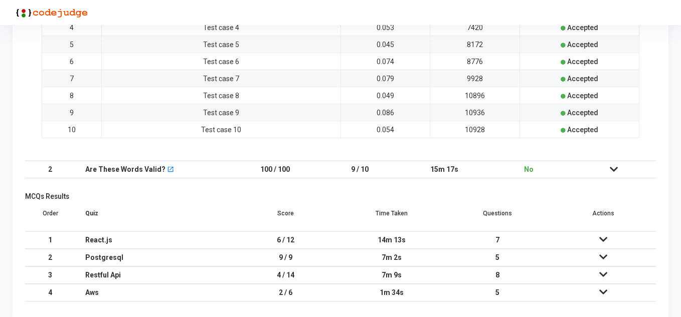
click at [622, 164] on td at bounding box center [613, 170] width 85 height 18
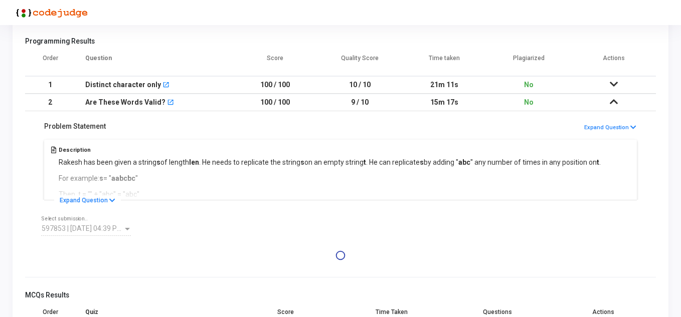
scroll to position [200, 0]
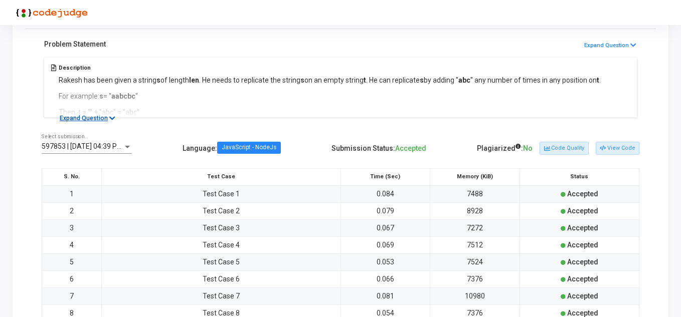
click at [103, 116] on button "Expand Question" at bounding box center [87, 118] width 67 height 10
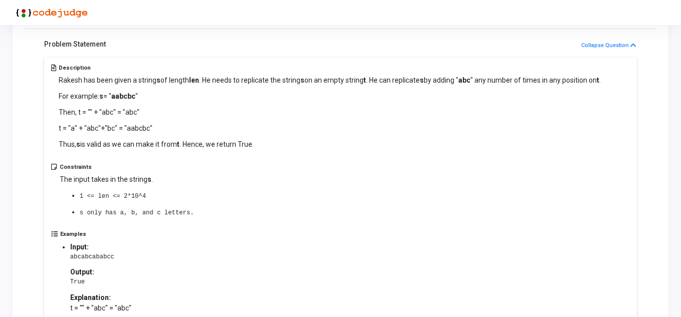
drag, startPoint x: 130, startPoint y: 82, endPoint x: 546, endPoint y: 83, distance: 415.7
click at [546, 83] on p "Rakesh has been given a string s of length len . He needs to replicate the stri…" at bounding box center [330, 80] width 542 height 11
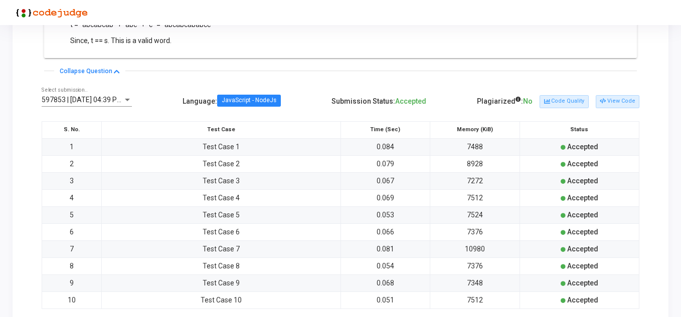
scroll to position [551, 0]
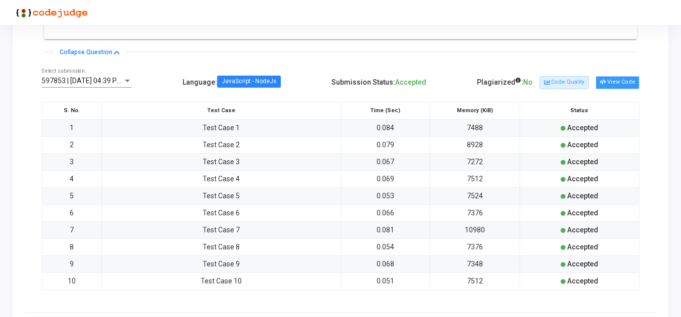
click at [626, 76] on button "View Code" at bounding box center [618, 82] width 44 height 13
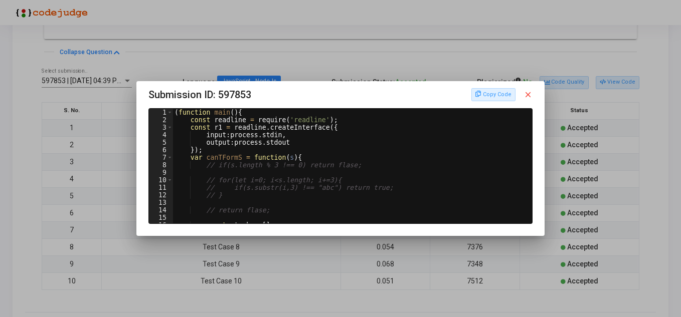
type textarea "});"
click at [261, 148] on div "( function main ( ) { const readline = require ( 'readline' ) ; const r1 = read…" at bounding box center [352, 174] width 358 height 130
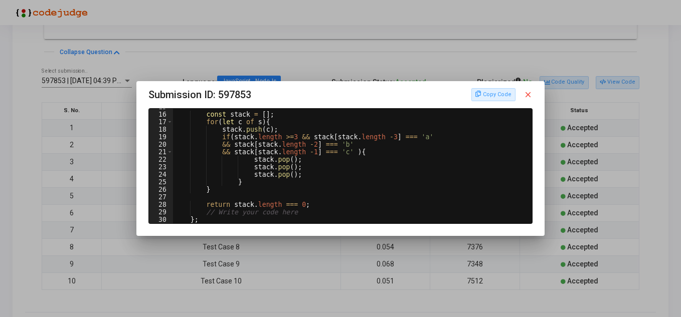
scroll to position [51, 0]
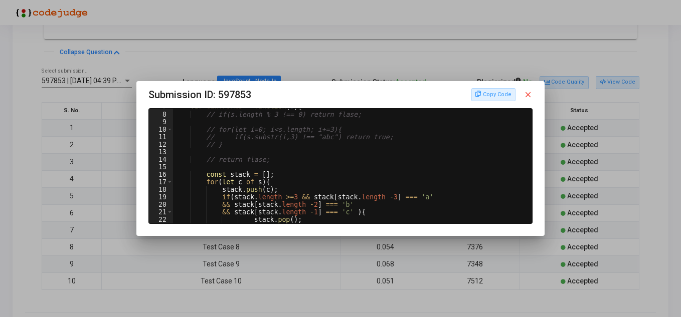
click at [529, 94] on mat-icon "close" at bounding box center [528, 94] width 9 height 9
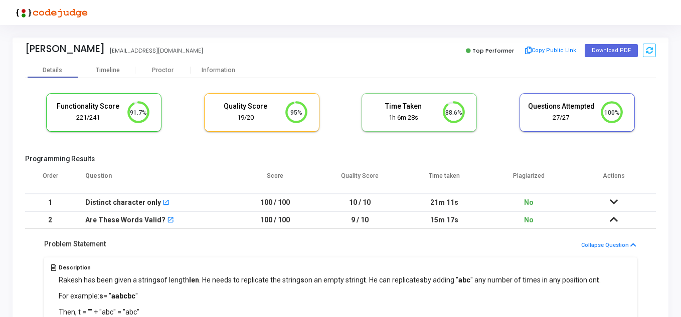
scroll to position [551, 0]
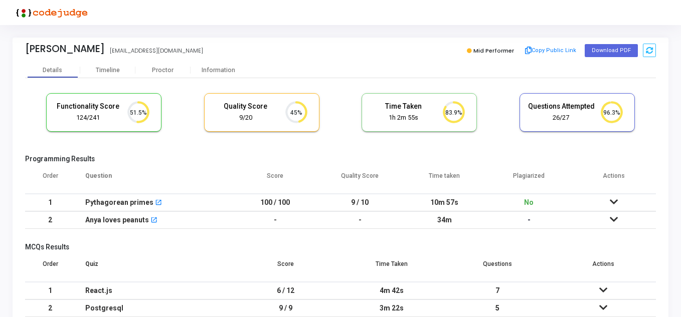
scroll to position [50, 0]
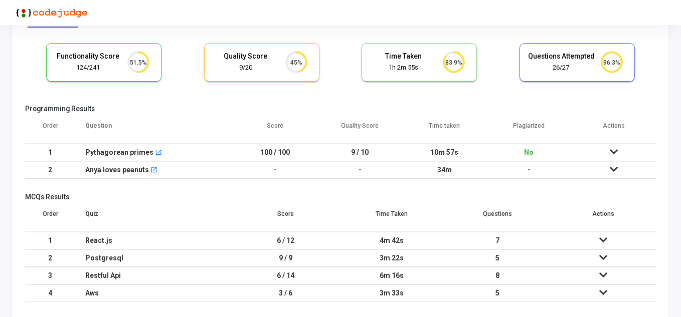
click at [613, 150] on icon at bounding box center [614, 151] width 8 height 7
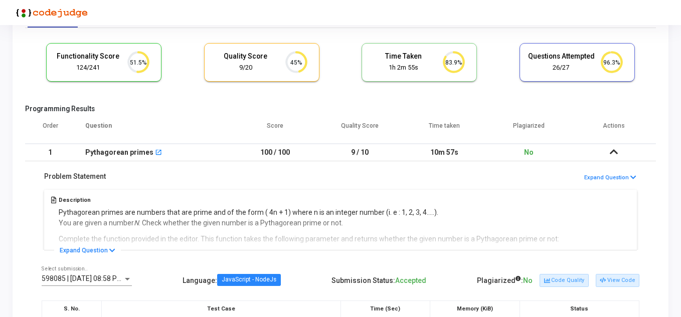
scroll to position [100, 0]
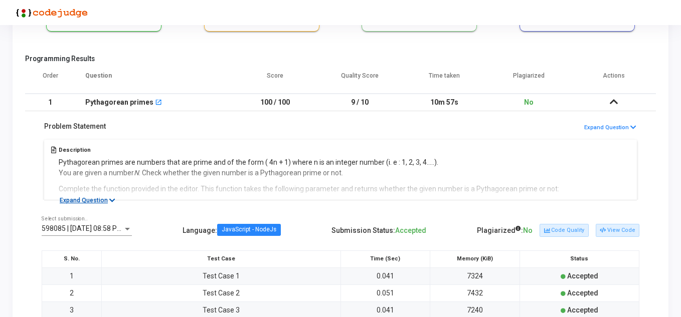
click at [109, 201] on icon at bounding box center [112, 201] width 6 height 7
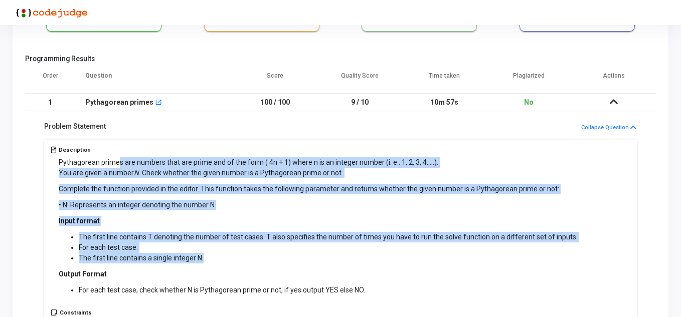
drag, startPoint x: 118, startPoint y: 161, endPoint x: 556, endPoint y: 259, distance: 448.0
click at [556, 259] on div "Pythagorean primes are numbers that are prime and of the form ( 4n + 1) where n…" at bounding box center [318, 226] width 519 height 138
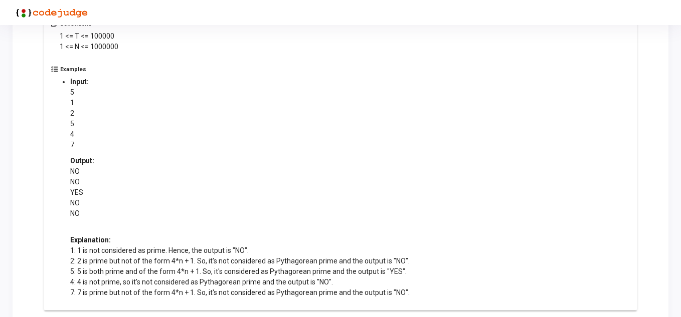
scroll to position [451, 0]
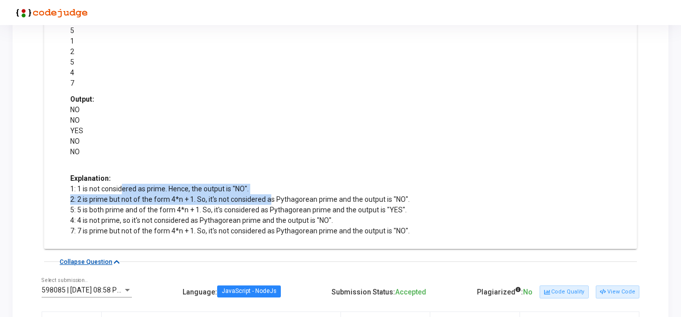
drag, startPoint x: 124, startPoint y: 190, endPoint x: 271, endPoint y: 201, distance: 147.3
click at [271, 201] on p "1: 1 is not considered as prime. Hence, the output is "NO". 2: 2 is prime but n…" at bounding box center [239, 210] width 339 height 53
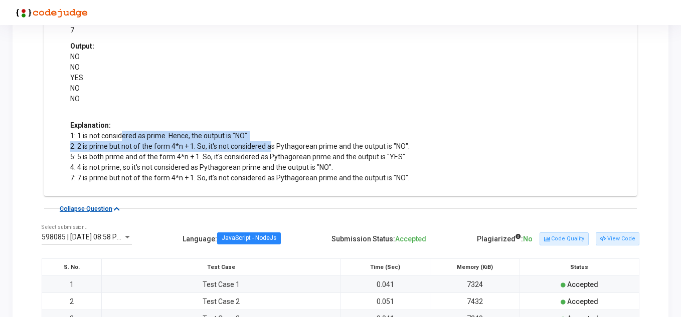
scroll to position [552, 0]
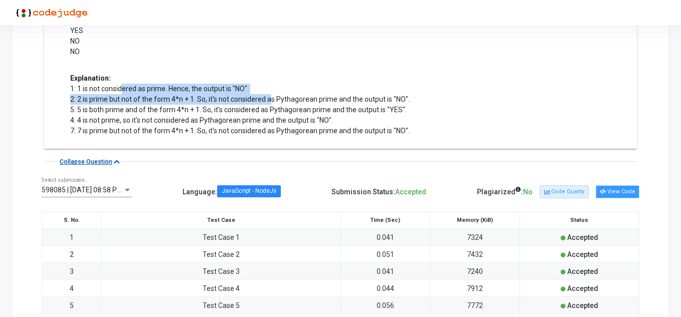
click at [621, 190] on button "View Code" at bounding box center [618, 192] width 44 height 13
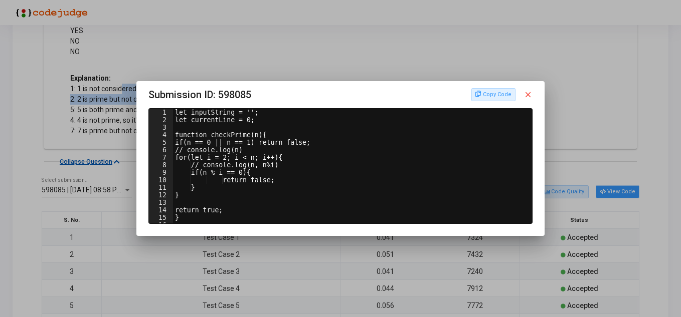
scroll to position [0, 0]
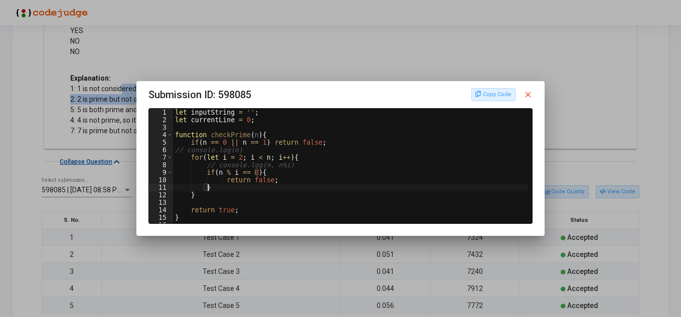
click at [286, 185] on div "let inputString = '' ; let currentLine = 0 ; function checkPrime ( n ) { if ( n…" at bounding box center [352, 174] width 358 height 130
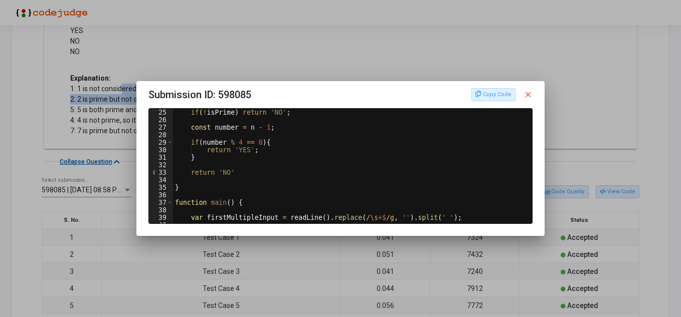
scroll to position [181, 0]
click at [394, 156] on div "if ( ! isPrime ) return 'NO' ; const number = n - 1 ; if ( number % 4 == 0 ) { …" at bounding box center [352, 174] width 358 height 130
type textarea "}"
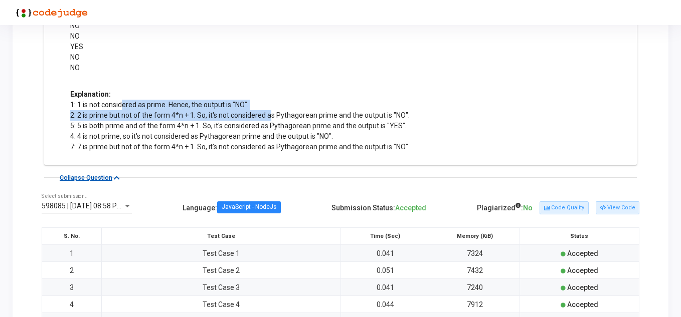
scroll to position [552, 0]
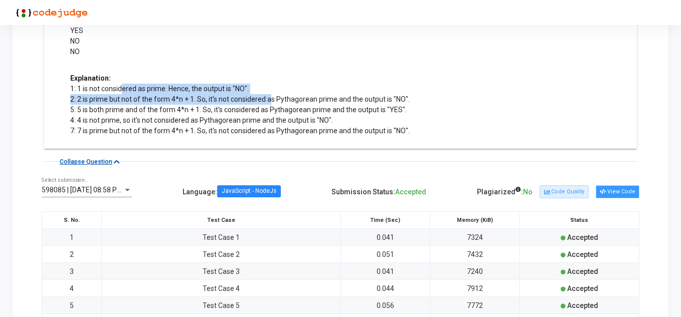
click at [611, 190] on button "View Code" at bounding box center [618, 192] width 44 height 13
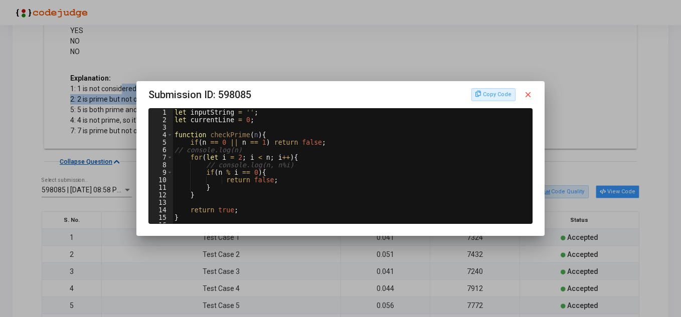
scroll to position [0, 0]
type textarea "// console.log(n, n%i)"
click at [309, 163] on div "let inputString = '' ; let currentLine = 0 ; function checkPrime ( n ) { if ( n…" at bounding box center [352, 174] width 358 height 130
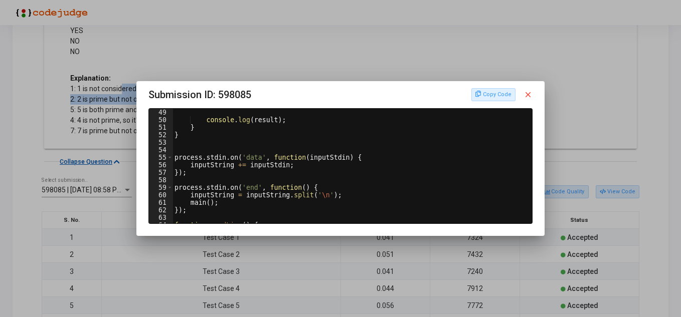
scroll to position [389, 0]
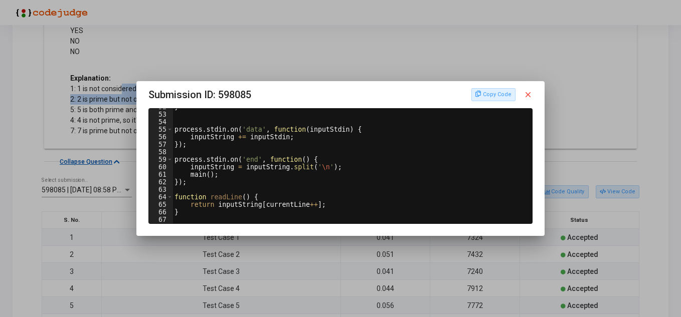
click at [532, 94] on mat-icon "close" at bounding box center [528, 94] width 9 height 9
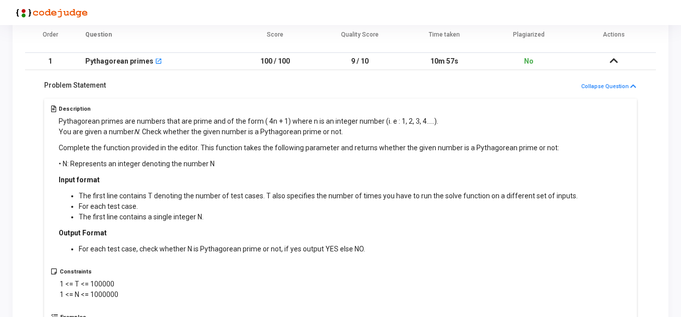
scroll to position [100, 0]
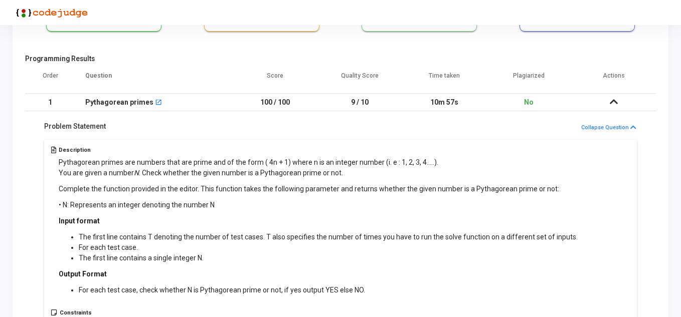
click at [613, 99] on icon at bounding box center [614, 101] width 8 height 7
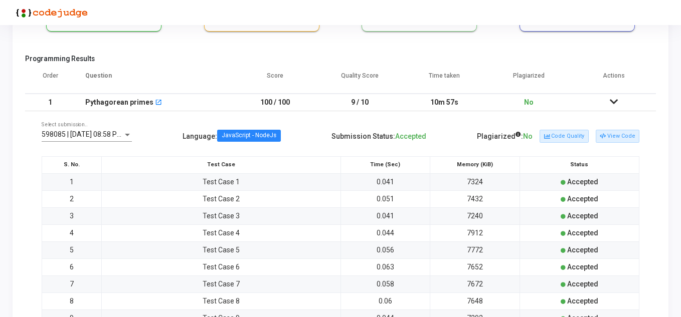
scroll to position [63, 0]
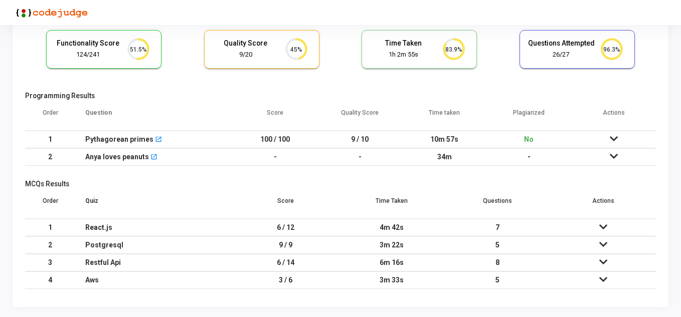
click at [617, 155] on icon at bounding box center [614, 156] width 8 height 7
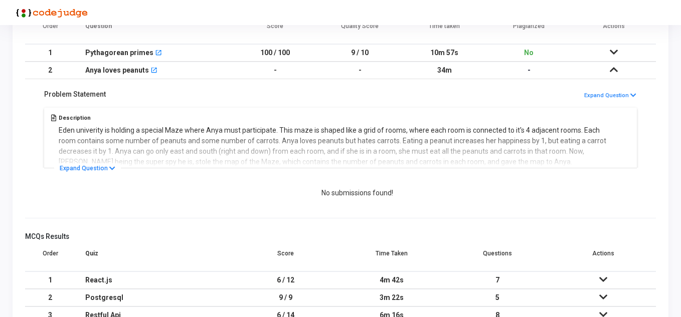
scroll to position [150, 0]
click at [97, 167] on button "Expand Question" at bounding box center [87, 168] width 67 height 10
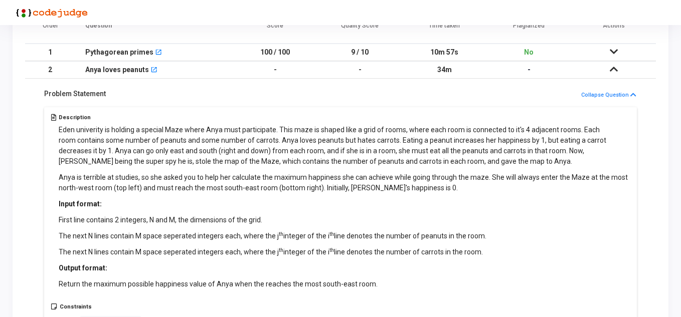
drag, startPoint x: 217, startPoint y: 132, endPoint x: 551, endPoint y: 189, distance: 338.7
click at [551, 189] on div "Eden univerity is holding a special Maze where Anya must participate. This maze…" at bounding box center [345, 207] width 572 height 165
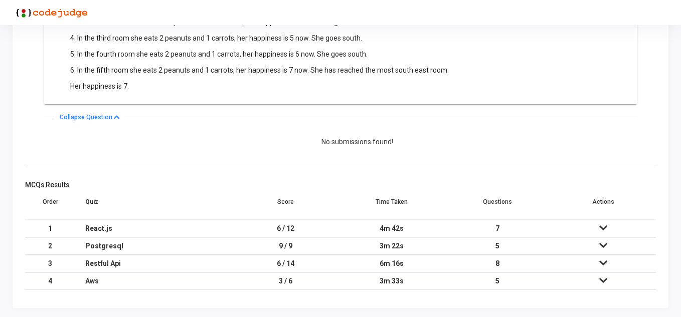
scroll to position [703, 0]
click at [604, 281] on icon at bounding box center [603, 280] width 8 height 7
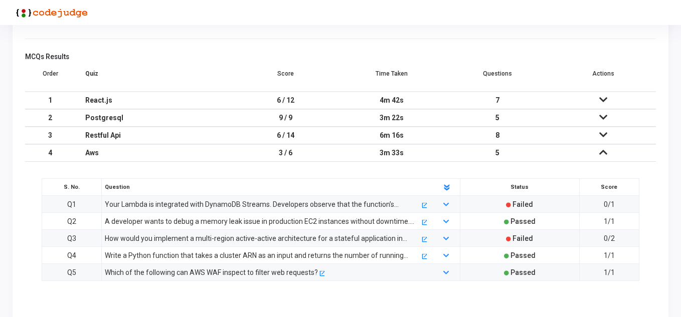
scroll to position [844, 0]
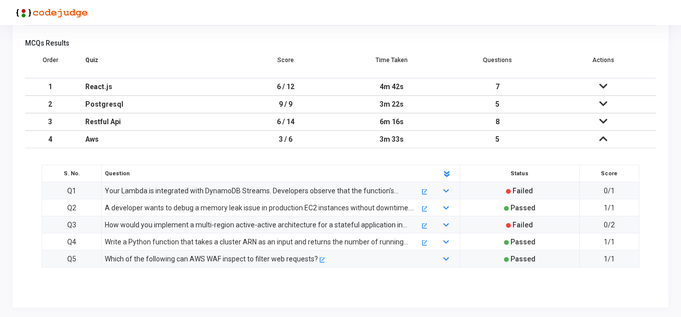
click at [357, 191] on div "Your Lambda is integrated with DynamoDB Streams. Developers observe that the fu…" at bounding box center [262, 191] width 315 height 11
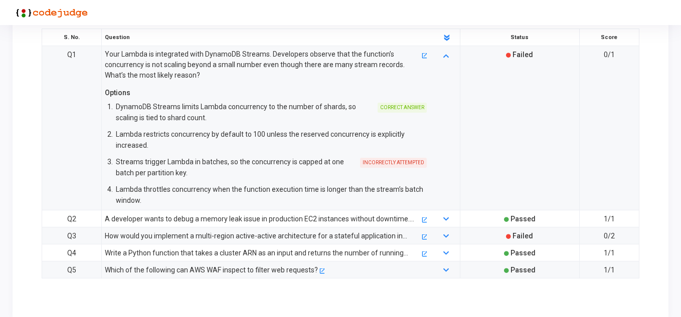
scroll to position [991, 0]
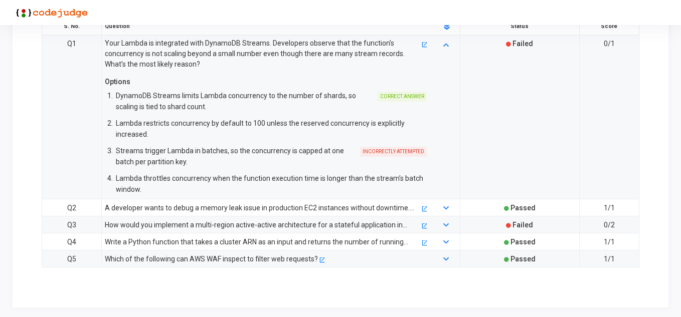
click at [282, 208] on div "A developer wants to debug a memory leak issue in production EC2 instances with…" at bounding box center [262, 208] width 315 height 11
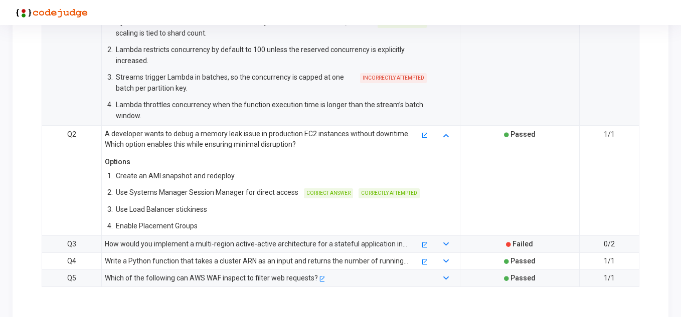
scroll to position [1085, 0]
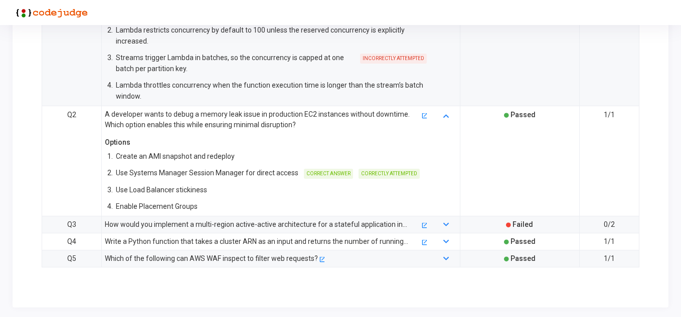
click at [283, 222] on div "How would you implement a multi-region active-active architecture for a statefu…" at bounding box center [262, 224] width 315 height 11
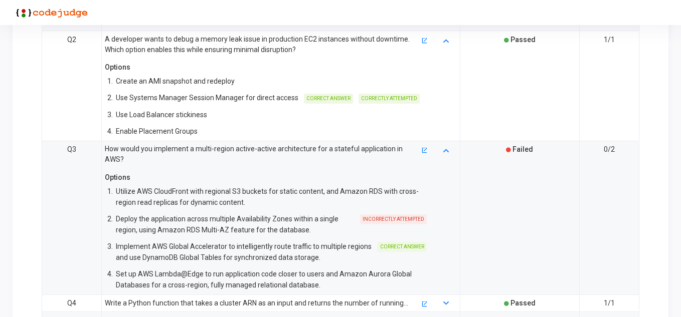
scroll to position [1185, 0]
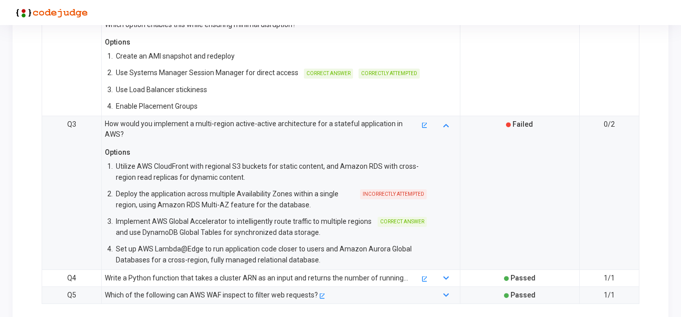
drag, startPoint x: 180, startPoint y: 212, endPoint x: 313, endPoint y: 221, distance: 133.2
click at [313, 221] on div "Implement AWS Global Accelerator to intelligently route traffic to multiple reg…" at bounding box center [244, 227] width 256 height 22
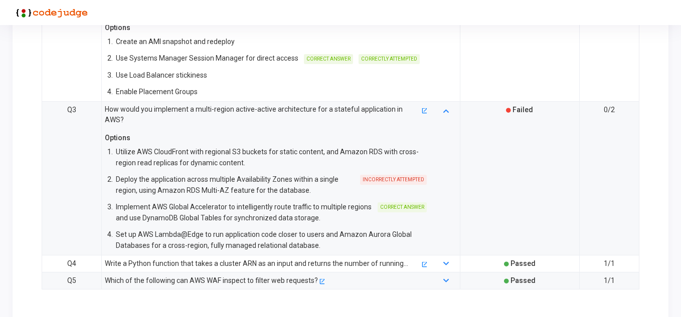
scroll to position [1211, 0]
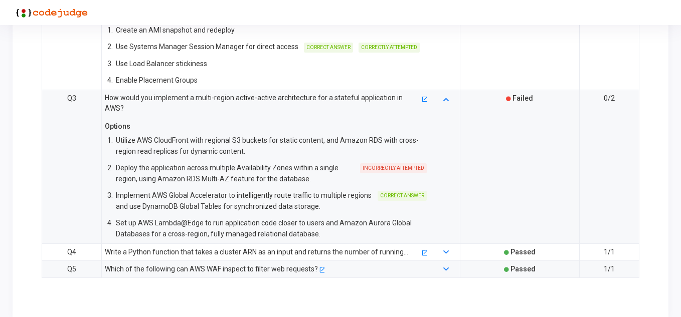
click at [274, 247] on div "Write a Python function that takes a cluster ARN as an input and returns the nu…" at bounding box center [262, 252] width 315 height 11
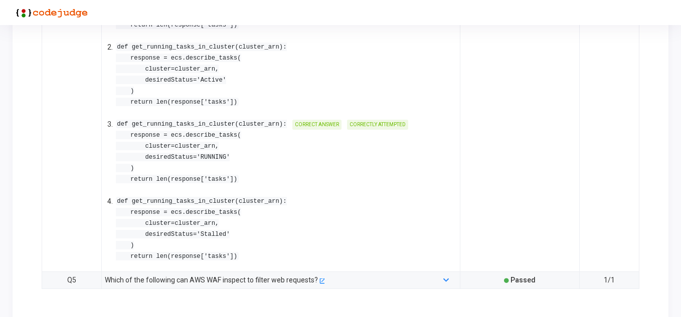
scroll to position [1677, 0]
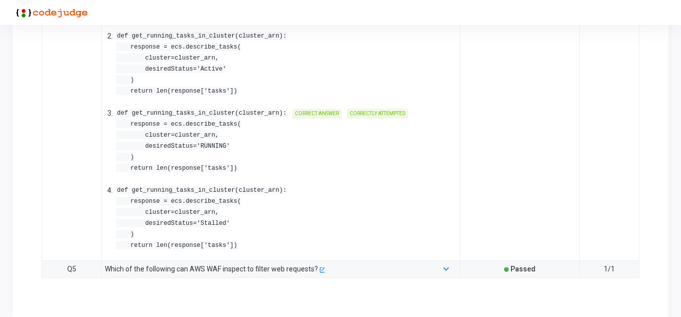
click at [301, 264] on div "Which of the following can AWS WAF inspect to filter web requests?" at bounding box center [211, 269] width 213 height 11
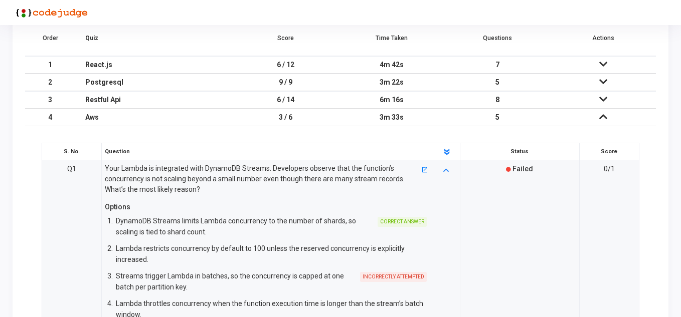
scroll to position [858, 0]
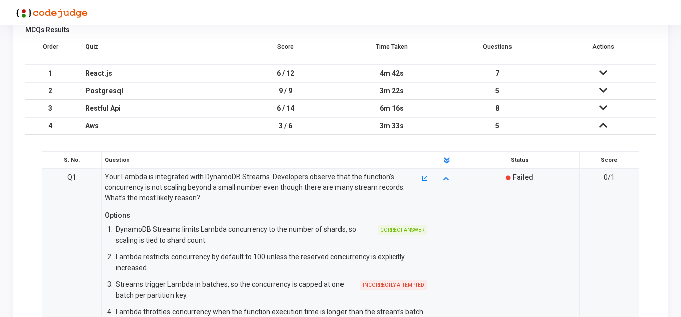
click at [290, 110] on td "6 / 14" at bounding box center [286, 109] width 106 height 18
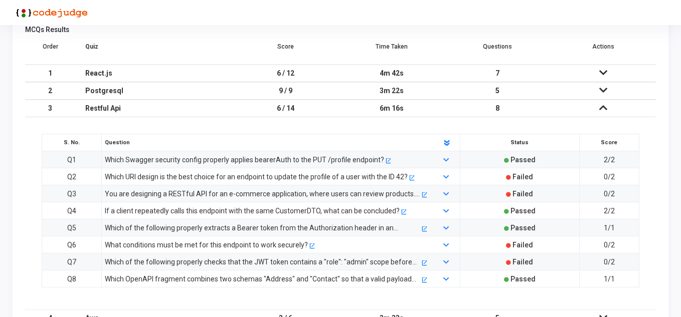
click at [264, 175] on div "Which URI design is the best choice for an endpoint to update the profile of a …" at bounding box center [256, 177] width 303 height 11
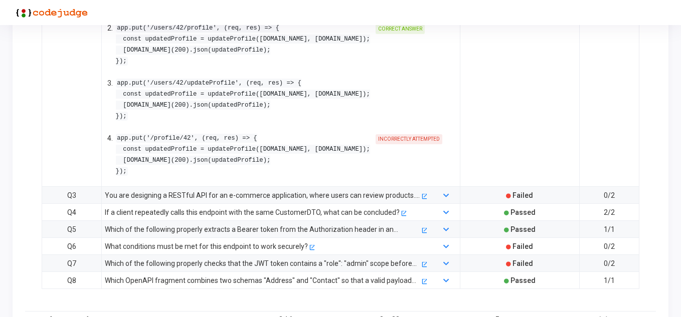
scroll to position [1108, 0]
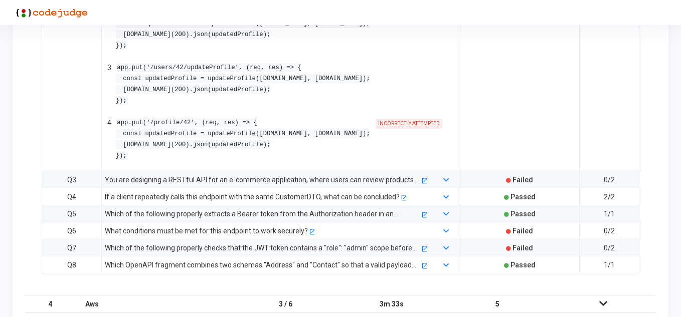
click at [264, 175] on div "You are designing a RESTful API for an e-commerce application, where users can …" at bounding box center [262, 180] width 315 height 11
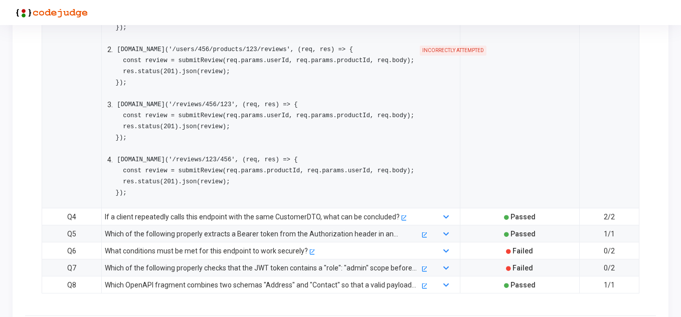
scroll to position [1359, 0]
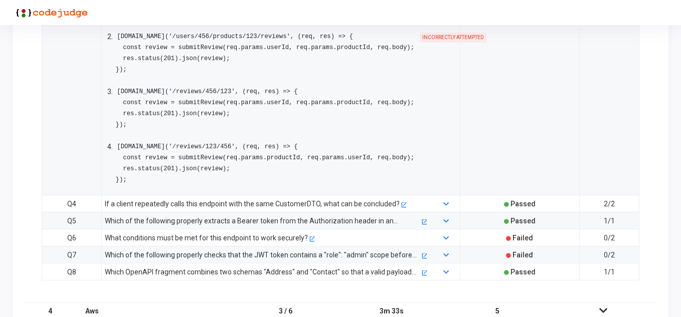
click at [254, 223] on div "Which of the following properly extracts a Bearer token from the Authorization …" at bounding box center [262, 221] width 315 height 11
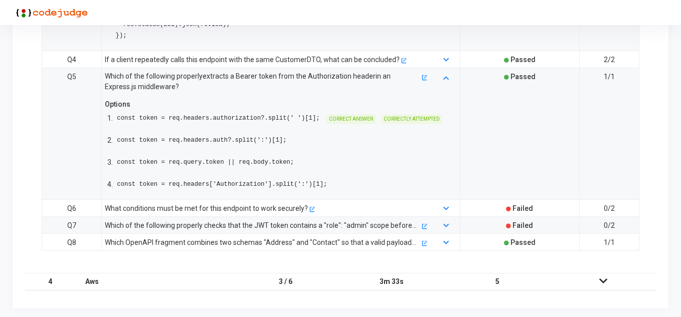
scroll to position [1504, 0]
click at [261, 206] on div "What conditions must be met for this endpoint to work securely?" at bounding box center [206, 207] width 203 height 11
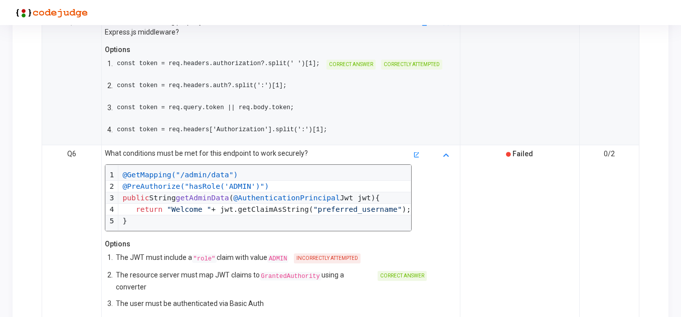
scroll to position [1605, 0]
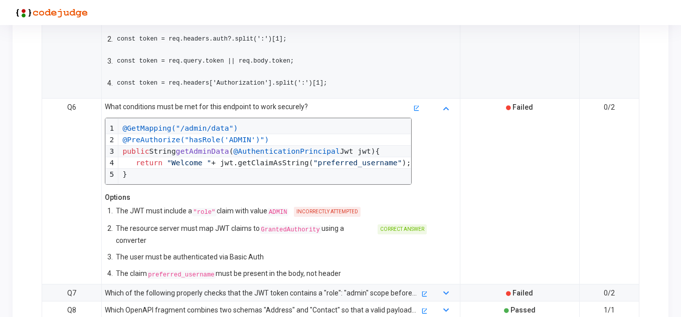
drag, startPoint x: 193, startPoint y: 225, endPoint x: 236, endPoint y: 224, distance: 42.6
click at [236, 224] on p "The resource server must map JWT claims to GrantedAuthority using a converter" at bounding box center [244, 234] width 256 height 23
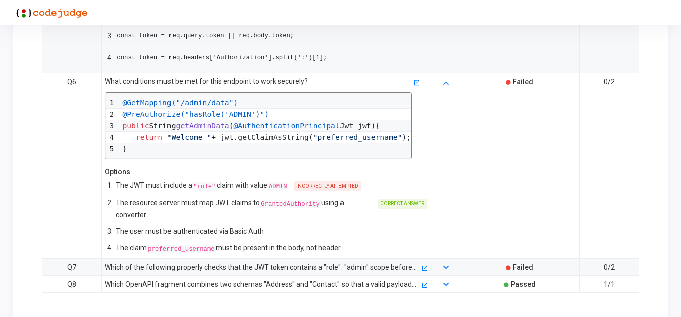
scroll to position [1655, 0]
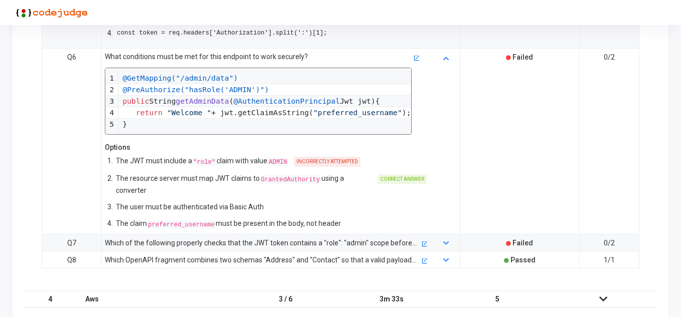
click at [236, 238] on div "Which of the following properly checks that the JWT token contains a "role": "a…" at bounding box center [262, 243] width 315 height 11
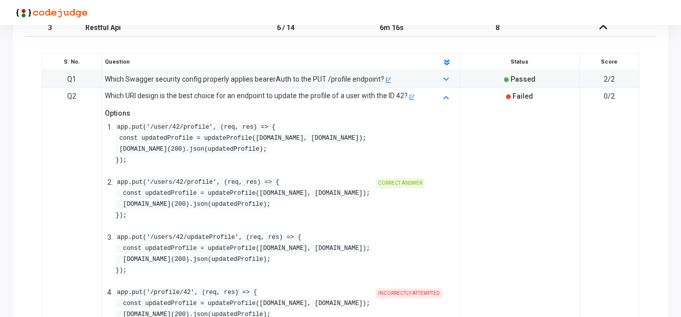
scroll to position [905, 0]
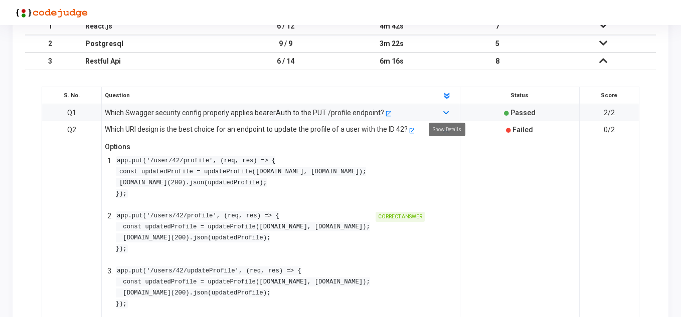
click at [444, 111] on icon at bounding box center [446, 113] width 6 height 7
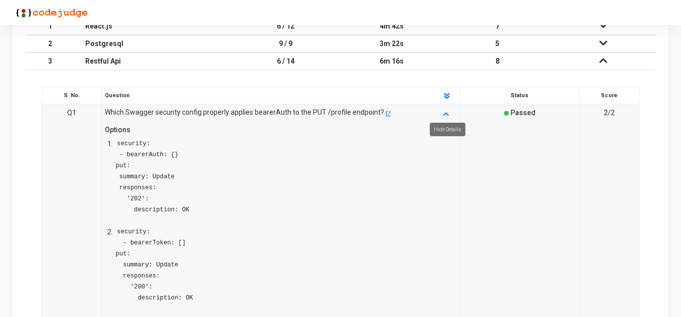
click at [445, 114] on icon at bounding box center [446, 113] width 6 height 7
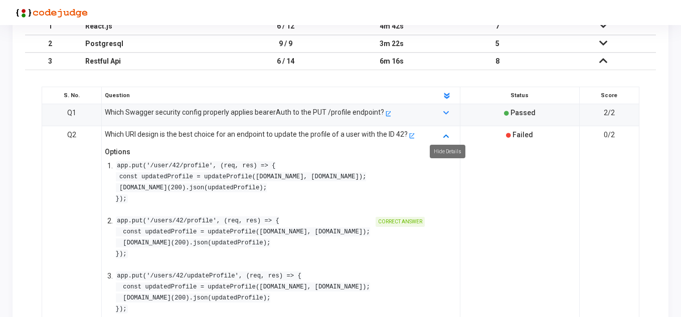
click at [447, 132] on icon at bounding box center [446, 135] width 6 height 7
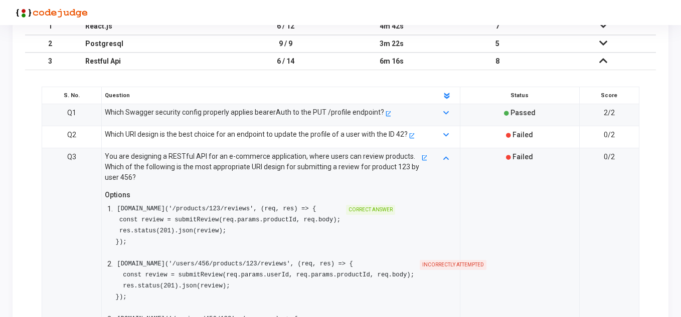
click at [443, 152] on div at bounding box center [447, 169] width 30 height 37
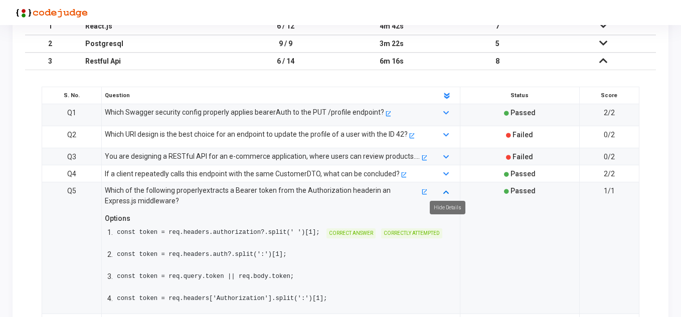
click at [444, 193] on icon at bounding box center [446, 192] width 6 height 7
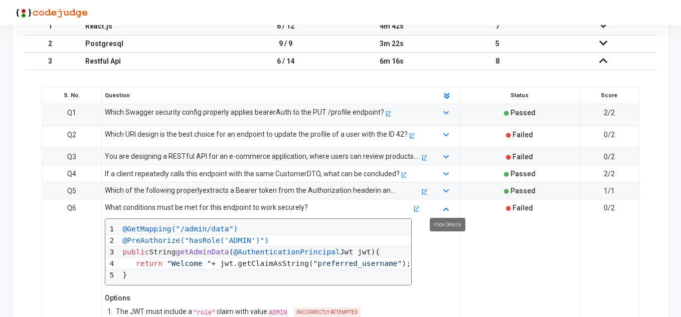
click at [447, 207] on icon at bounding box center [446, 209] width 6 height 7
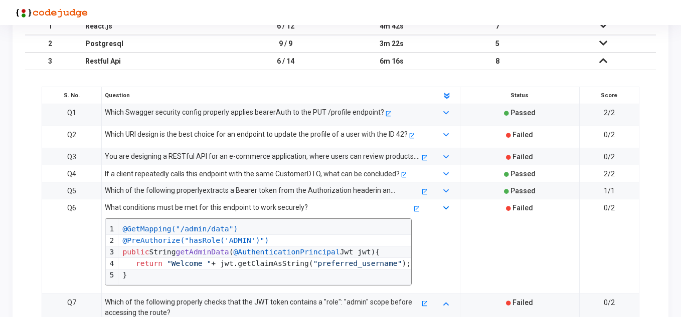
click at [447, 207] on icon at bounding box center [446, 209] width 6 height 7
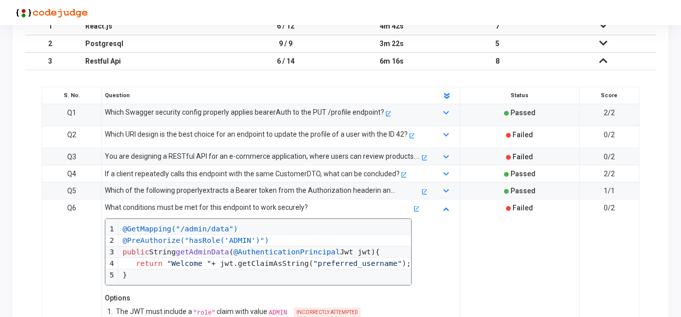
click at [447, 207] on icon at bounding box center [446, 209] width 6 height 7
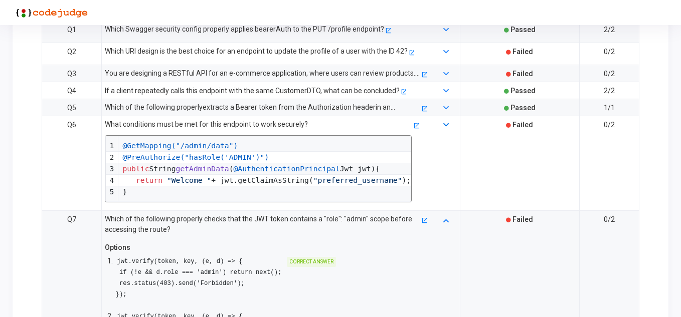
scroll to position [1005, 0]
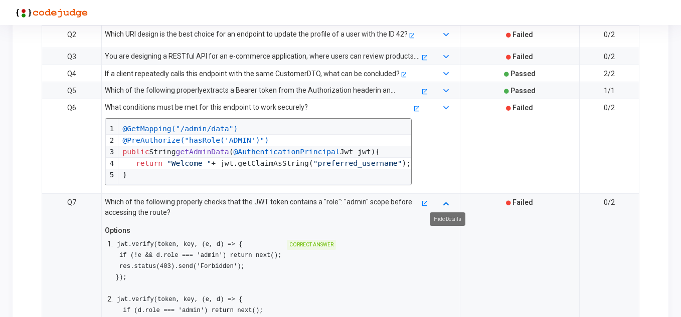
click at [446, 202] on icon at bounding box center [446, 203] width 6 height 7
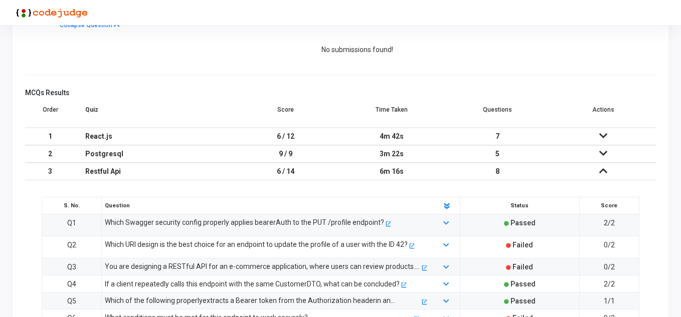
scroll to position [783, 0]
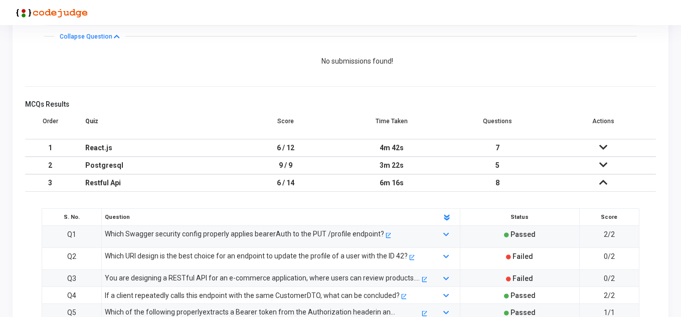
click at [605, 148] on icon at bounding box center [603, 147] width 8 height 7
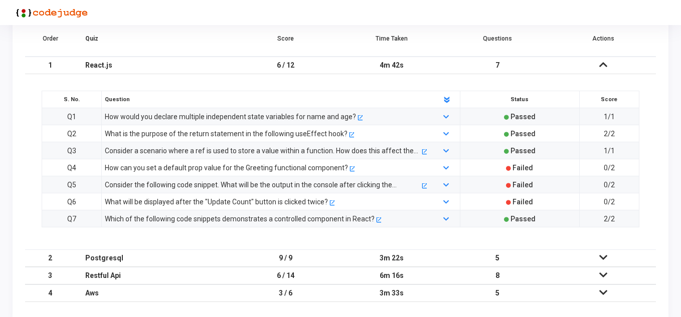
scroll to position [878, 0]
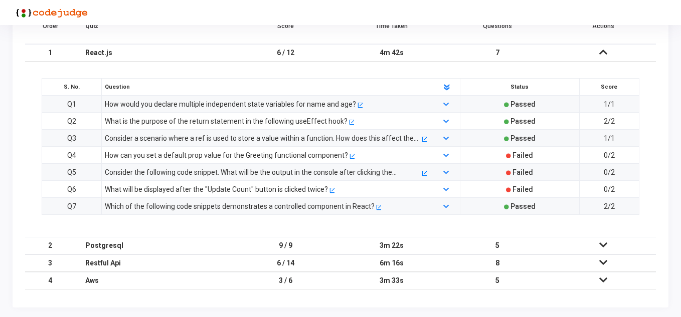
click at [266, 158] on div "How can you set a default prop value for the Greeting functional component?" at bounding box center [226, 155] width 243 height 11
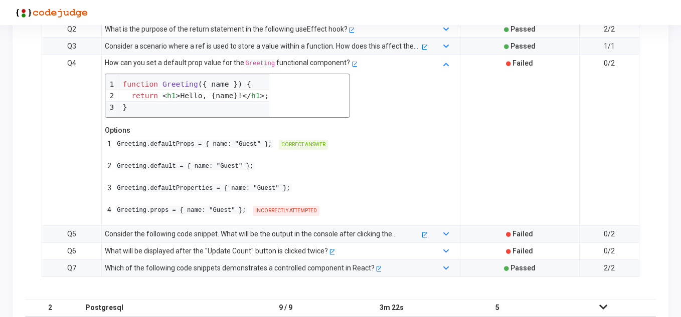
scroll to position [978, 0]
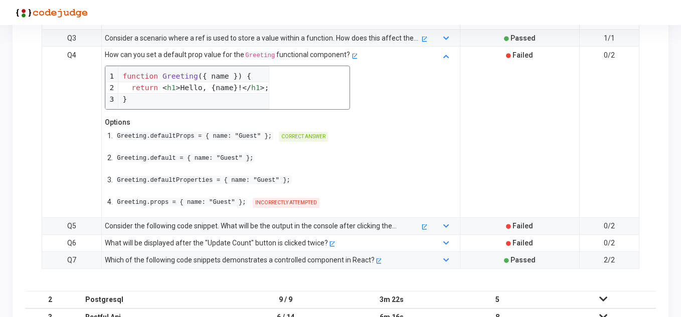
click at [292, 229] on div "Consider the following code snippet. What will be the output in the console aft…" at bounding box center [262, 226] width 315 height 11
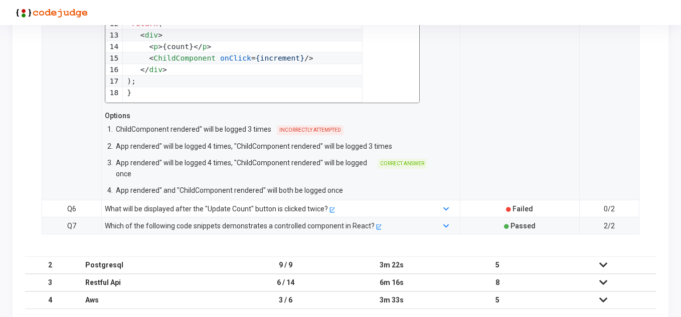
scroll to position [1267, 0]
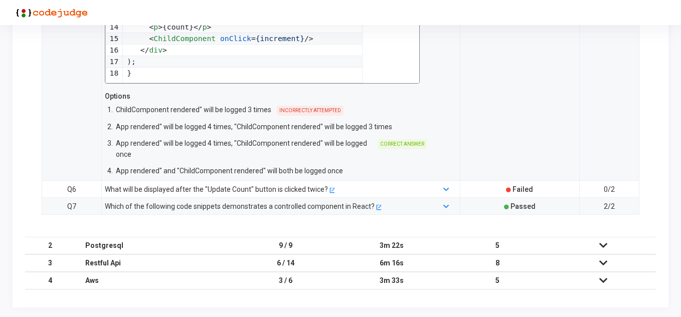
click at [378, 184] on div "What will be displayed after the "Update Count" button is clicked twice? open_i…" at bounding box center [266, 189] width 332 height 11
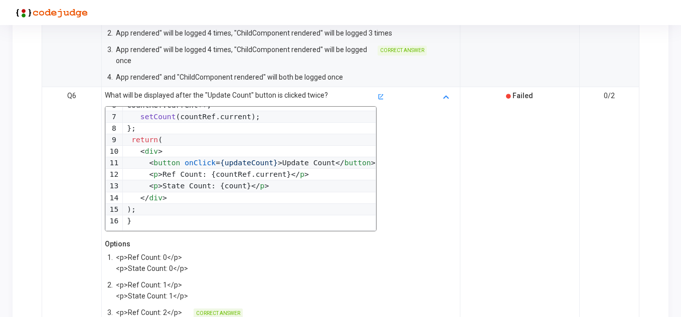
scroll to position [1317, 0]
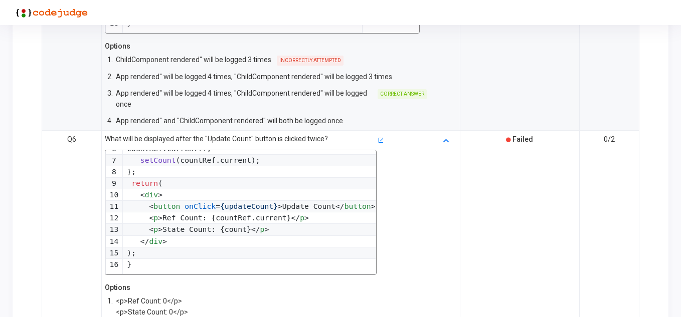
drag, startPoint x: 358, startPoint y: 222, endPoint x: 359, endPoint y: 196, distance: 26.1
click at [359, 196] on div "What will be displayed after the "Update Count" button is clicked twice? import…" at bounding box center [266, 207] width 332 height 147
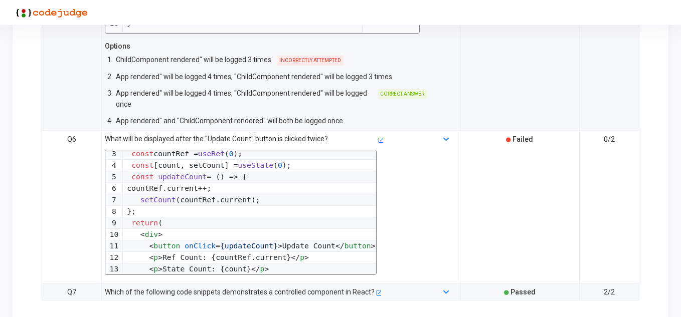
scroll to position [0, 0]
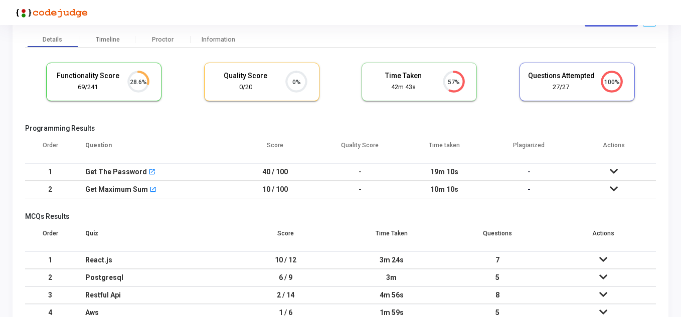
scroll to position [13, 0]
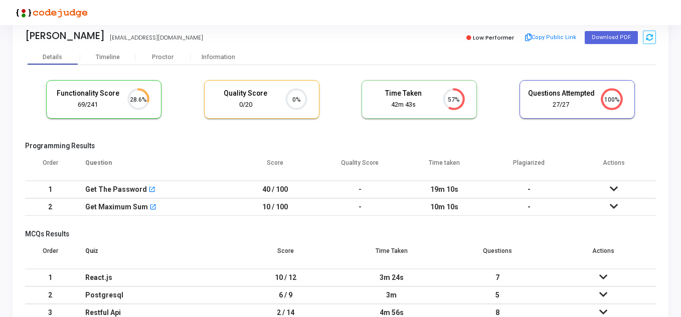
click at [613, 186] on icon at bounding box center [614, 189] width 8 height 7
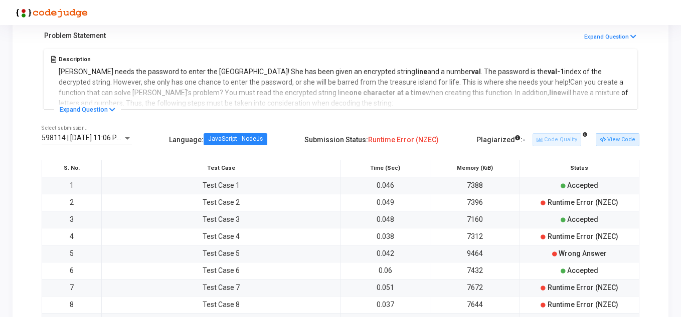
scroll to position [214, 0]
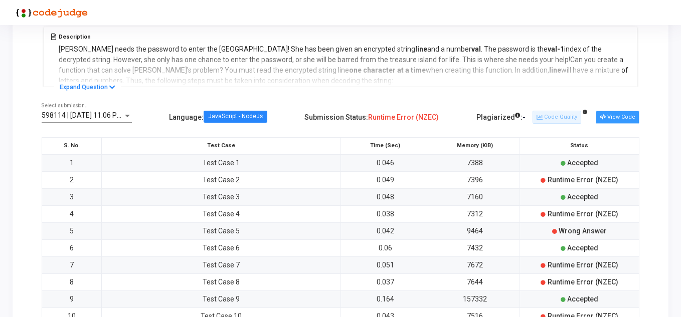
click at [625, 121] on button "View Code" at bounding box center [618, 117] width 44 height 13
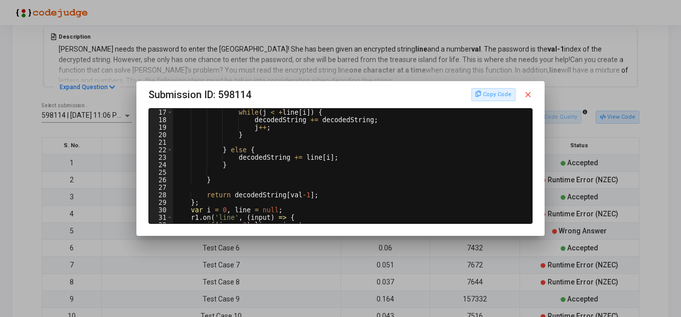
scroll to position [156, 0]
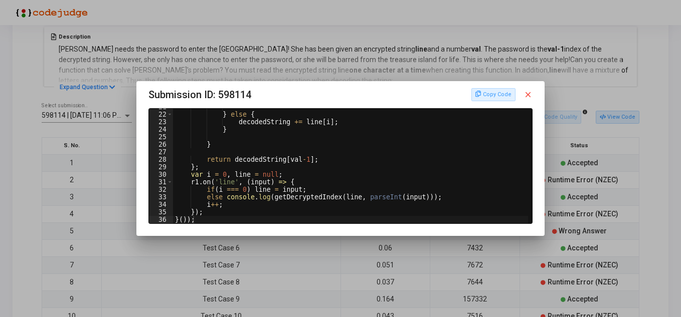
click at [532, 94] on mat-icon "close" at bounding box center [528, 94] width 9 height 9
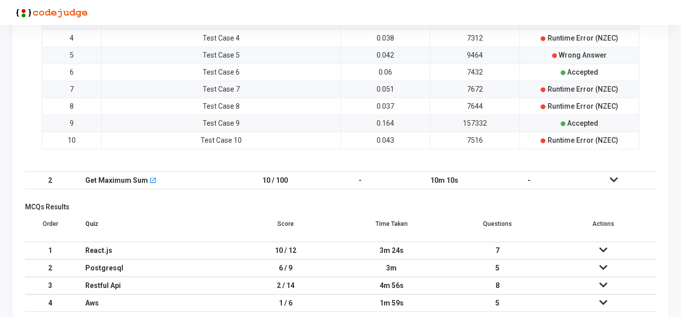
scroll to position [413, 0]
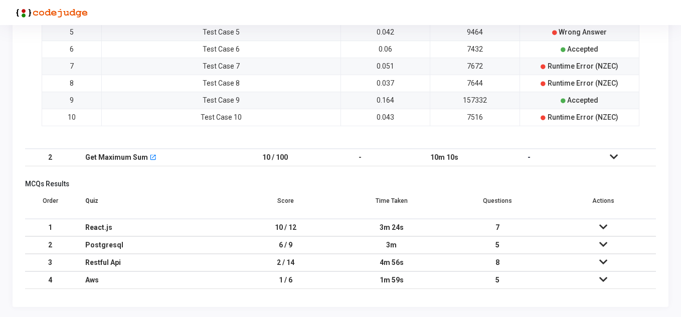
click at [615, 160] on icon at bounding box center [614, 156] width 8 height 7
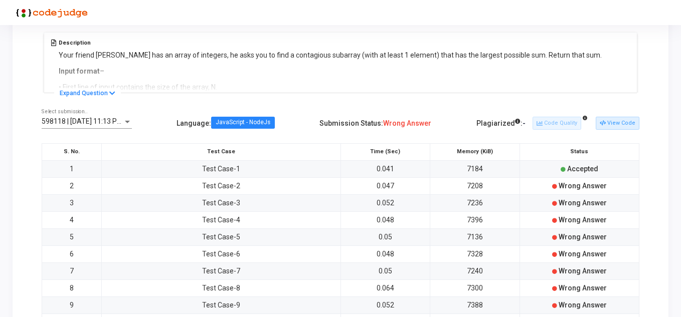
scroll to position [250, 0]
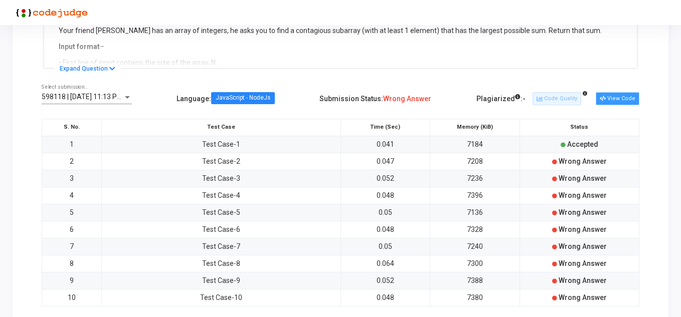
click at [620, 99] on button "View Code" at bounding box center [618, 98] width 44 height 13
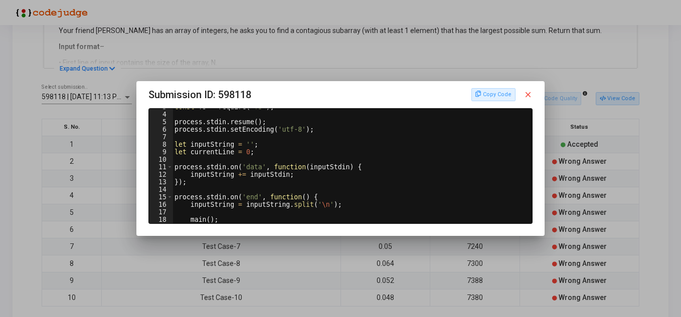
scroll to position [0, 0]
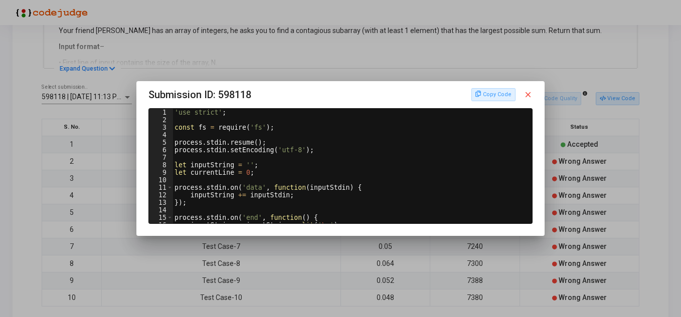
click at [526, 94] on mat-icon "close" at bounding box center [528, 94] width 9 height 9
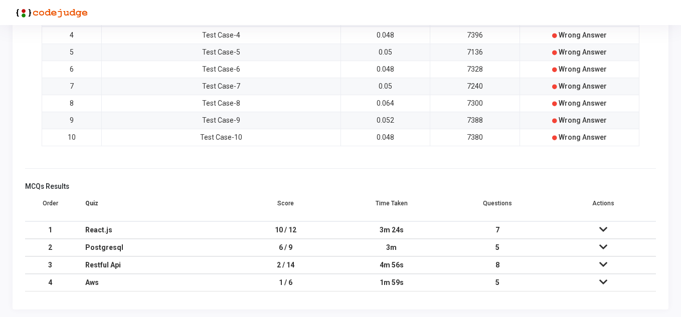
scroll to position [413, 0]
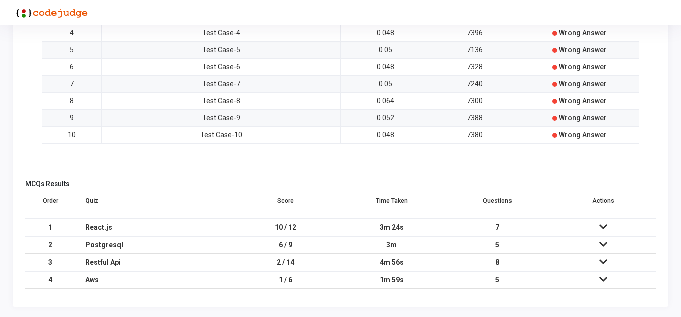
click at [389, 243] on div "3m" at bounding box center [392, 245] width 86 height 17
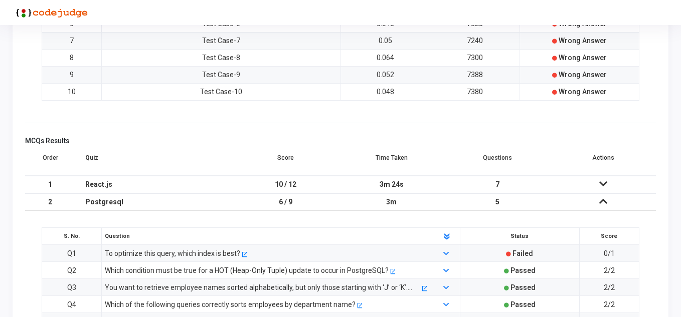
scroll to position [513, 0]
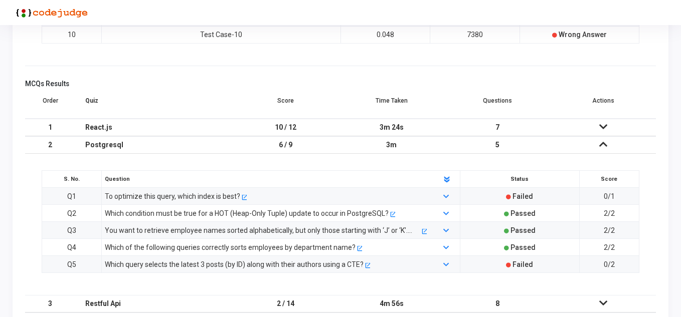
click at [220, 196] on div "To optimize this query, which index is best?" at bounding box center [172, 196] width 135 height 11
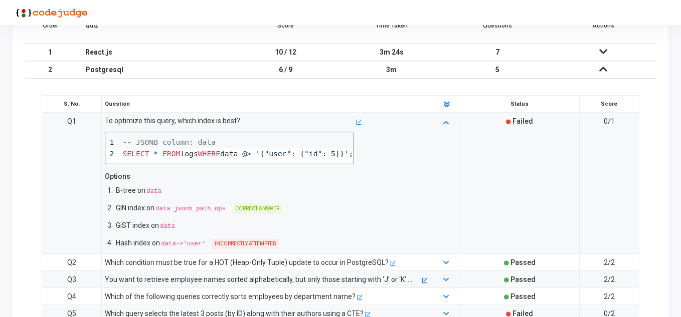
scroll to position [613, 0]
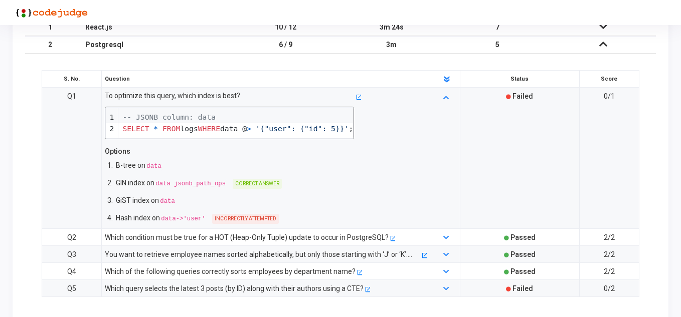
drag, startPoint x: 145, startPoint y: 181, endPoint x: 195, endPoint y: 183, distance: 50.2
click at [195, 183] on p "GIN index on data jsonb_path_ops" at bounding box center [171, 184] width 111 height 12
click at [237, 287] on div "Which query selects the latest 3 posts (by ID) along with their authors using a…" at bounding box center [234, 288] width 259 height 11
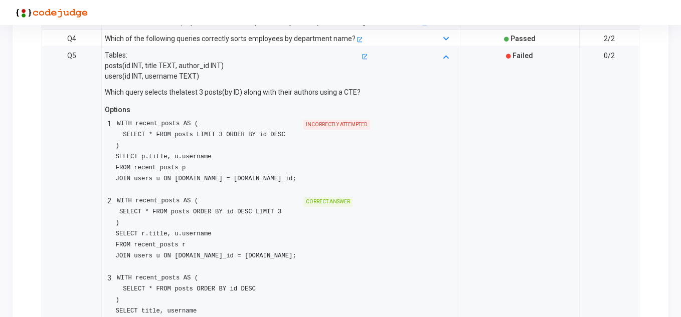
scroll to position [864, 0]
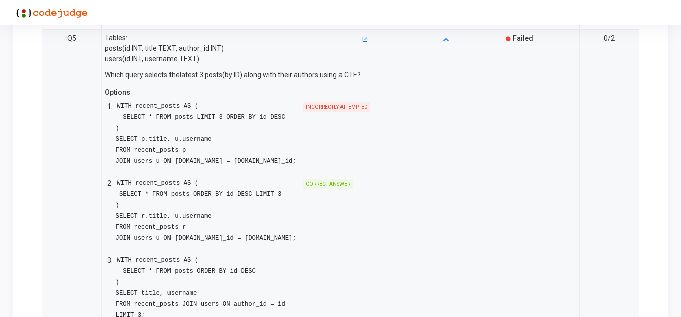
drag, startPoint x: 145, startPoint y: 113, endPoint x: 242, endPoint y: 115, distance: 96.3
click at [242, 115] on code "WITH recent_posts AS ( SELECT * FROM posts LIMIT 3 ORDER BY id DESC ) SELECT p.…" at bounding box center [207, 134] width 182 height 64
drag, startPoint x: 121, startPoint y: 216, endPoint x: 195, endPoint y: 218, distance: 73.3
click at [195, 218] on pre "WITH recent_posts AS ( SELECT * FROM posts ORDER BY id DESC LIMIT 3 ) SELECT r.…" at bounding box center [207, 211] width 182 height 66
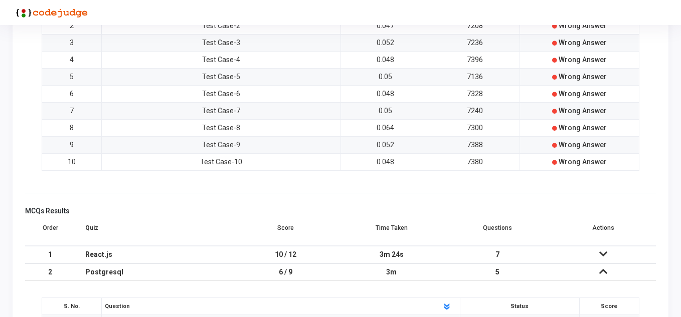
scroll to position [586, 0]
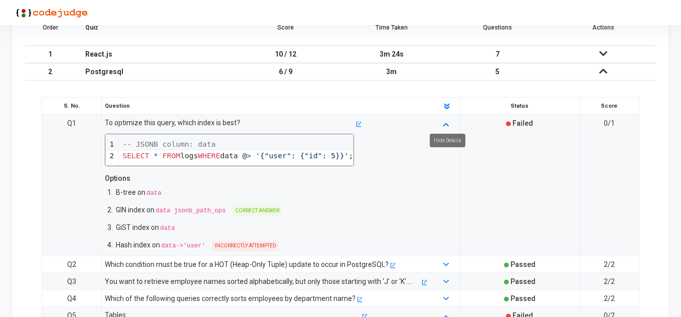
click at [448, 123] on icon at bounding box center [446, 124] width 6 height 7
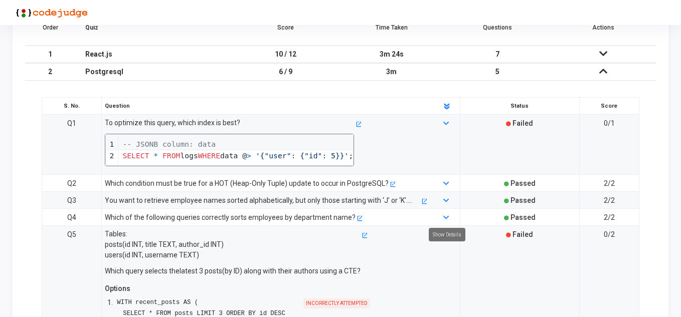
click at [446, 234] on div "Show Details" at bounding box center [447, 235] width 37 height 14
click at [448, 236] on icon at bounding box center [446, 235] width 6 height 7
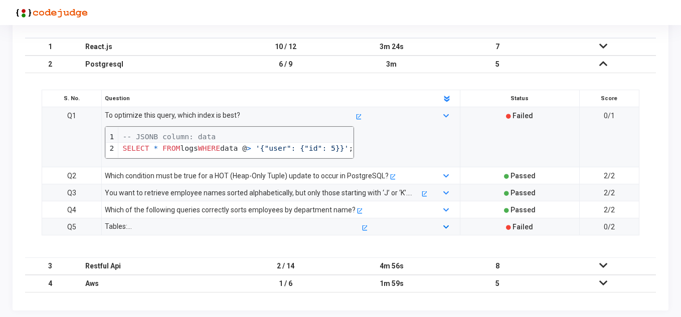
scroll to position [597, 0]
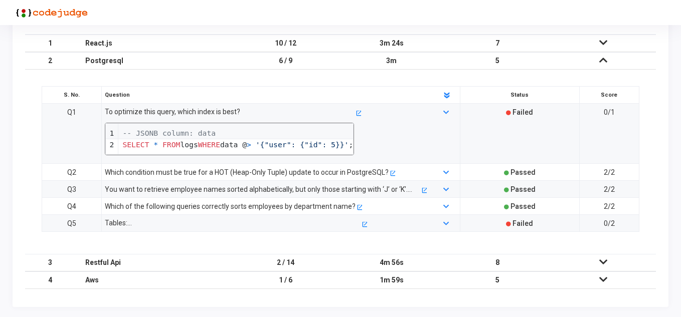
click at [287, 264] on td "2 / 14" at bounding box center [286, 263] width 106 height 18
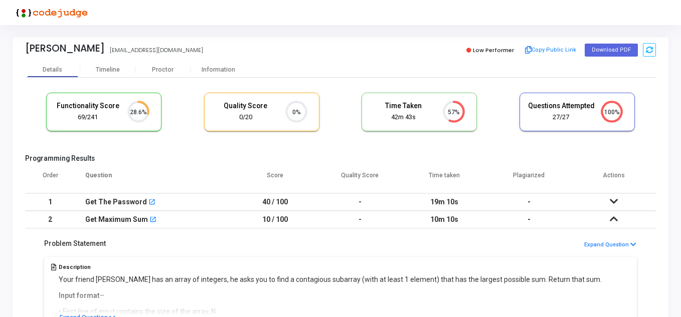
scroll to position [0, 0]
drag, startPoint x: 27, startPoint y: 50, endPoint x: 69, endPoint y: 50, distance: 42.1
click at [69, 50] on div "Sanyukta Yadav" at bounding box center [65, 49] width 80 height 12
copy div "Sanyukta"
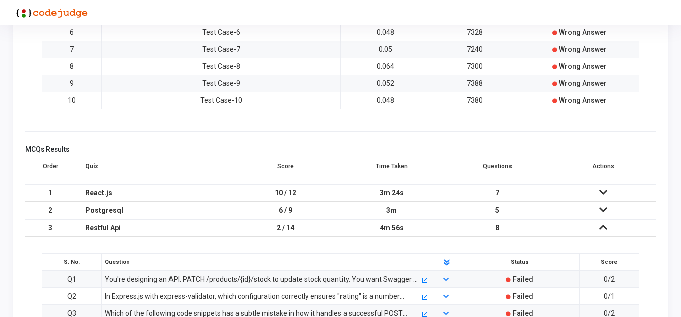
scroll to position [501, 0]
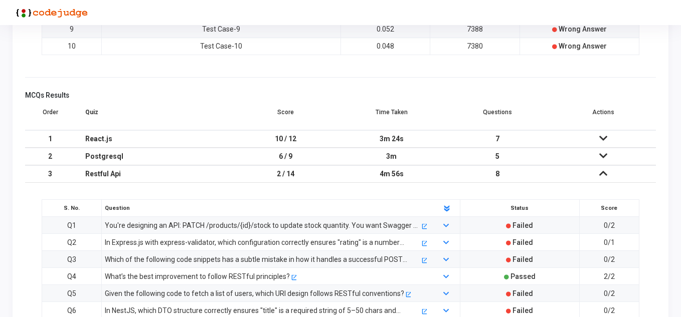
click at [600, 173] on icon at bounding box center [603, 173] width 8 height 7
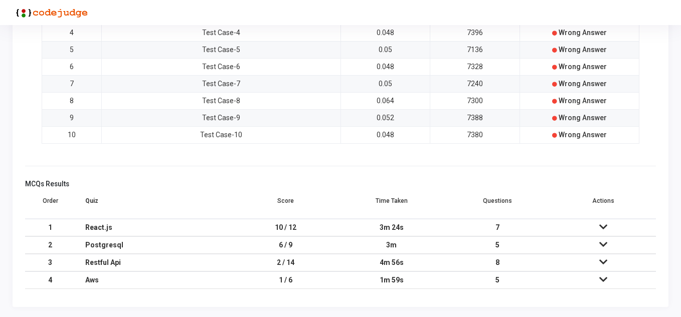
scroll to position [413, 0]
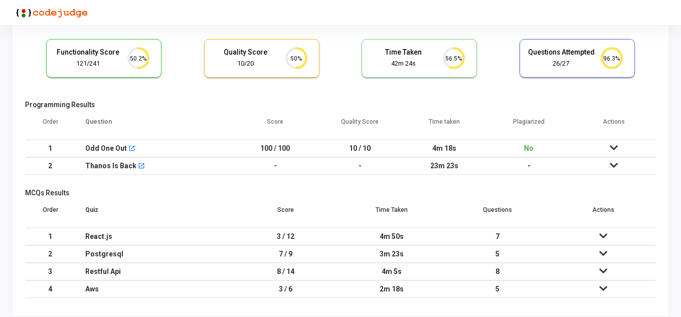
scroll to position [63, 0]
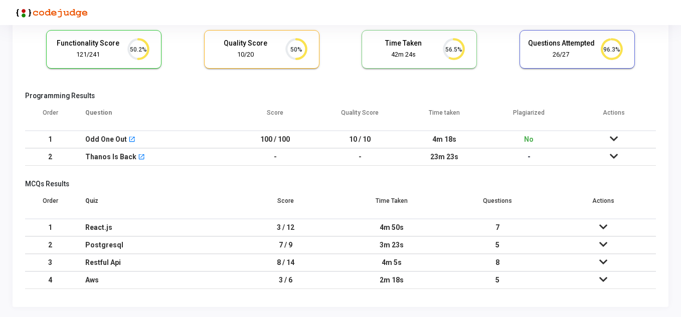
click at [601, 224] on icon at bounding box center [603, 227] width 8 height 7
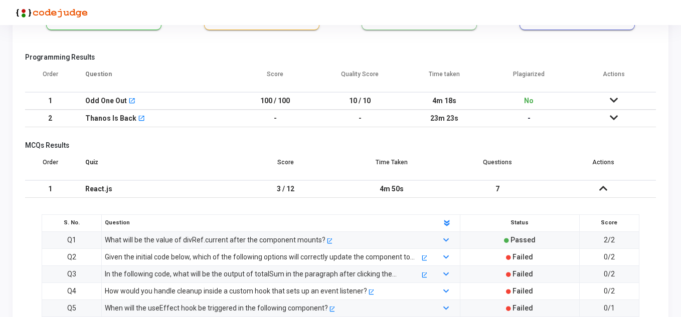
scroll to position [0, 0]
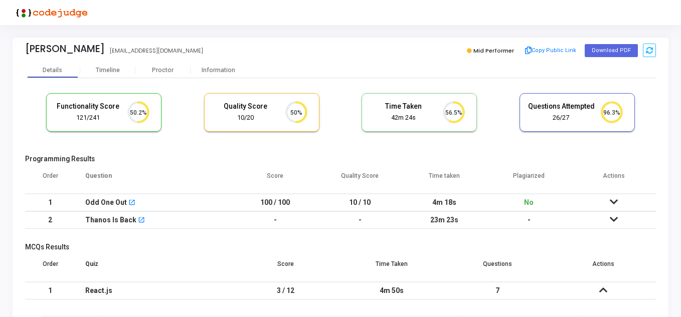
click at [613, 203] on icon at bounding box center [614, 202] width 8 height 7
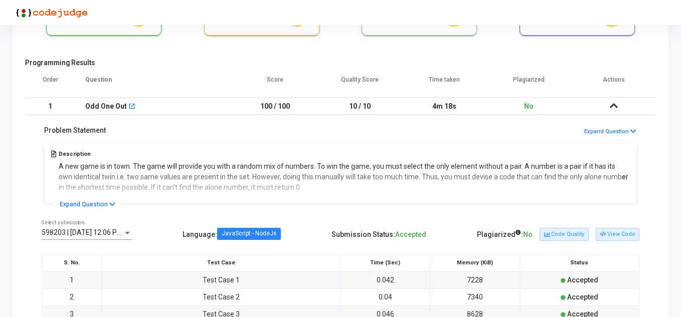
scroll to position [100, 0]
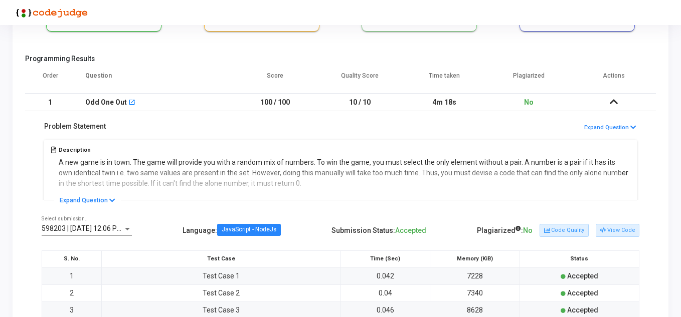
click at [369, 161] on div "Description A new game is in town. The game will provide you with a random mix …" at bounding box center [341, 168] width 598 height 63
click at [92, 198] on button "Expand Question" at bounding box center [87, 201] width 67 height 10
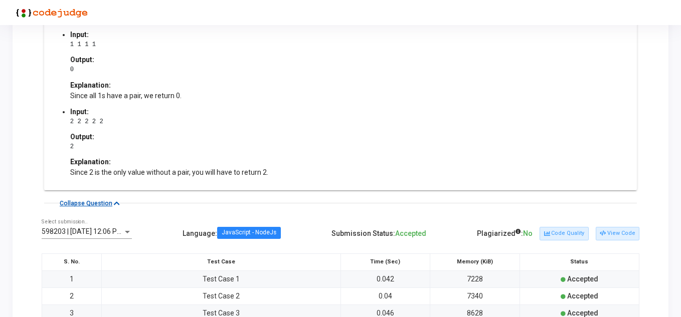
scroll to position [501, 0]
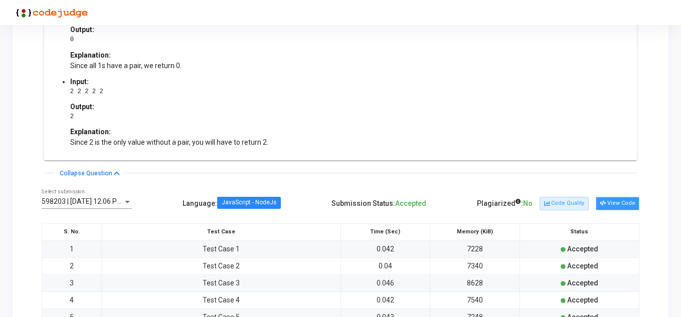
click at [626, 209] on button "View Code" at bounding box center [618, 203] width 44 height 13
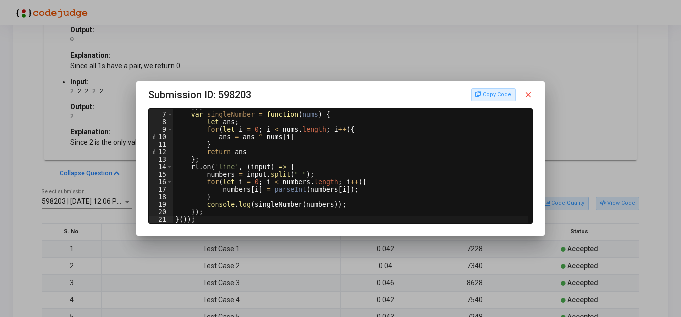
scroll to position [43, 0]
click at [528, 94] on mat-icon "close" at bounding box center [528, 94] width 9 height 9
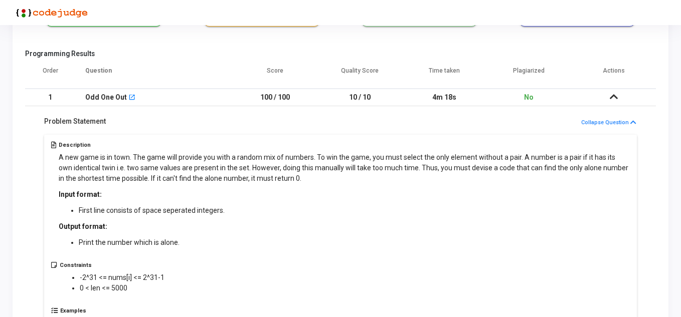
scroll to position [100, 0]
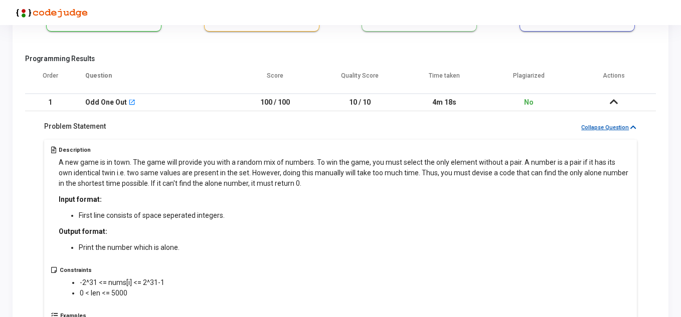
click at [632, 126] on icon at bounding box center [633, 127] width 6 height 7
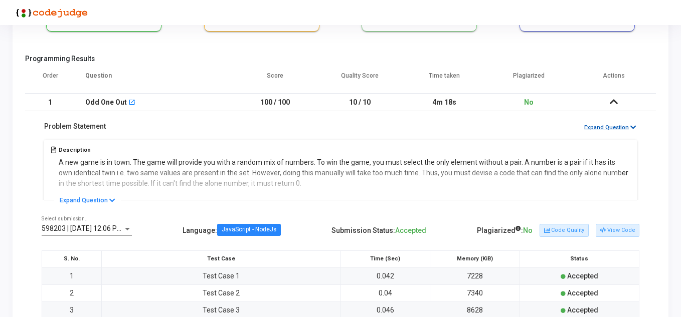
click at [615, 99] on icon at bounding box center [614, 101] width 8 height 7
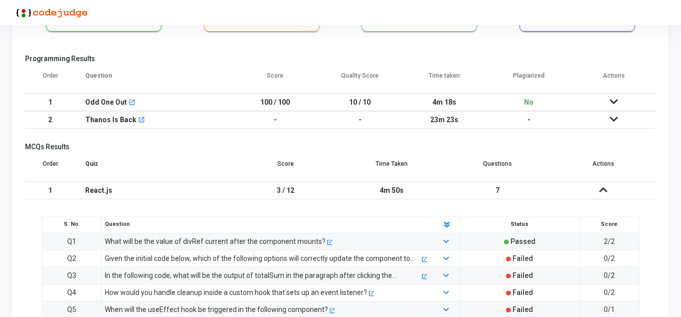
click at [613, 120] on icon at bounding box center [614, 119] width 8 height 7
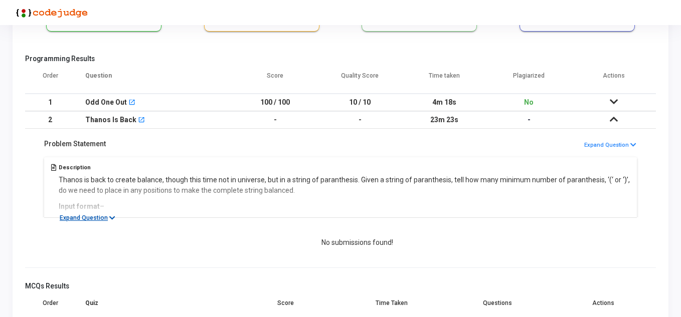
click at [110, 216] on icon at bounding box center [112, 218] width 6 height 7
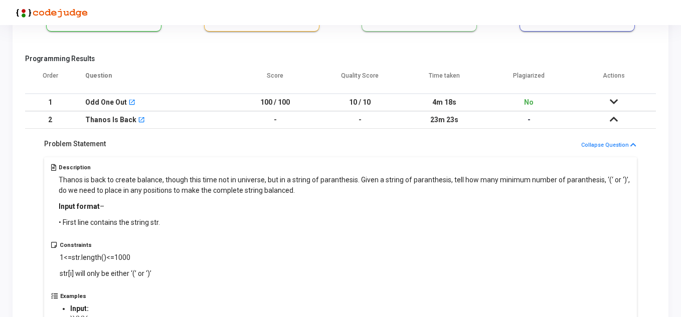
drag, startPoint x: 156, startPoint y: 178, endPoint x: 339, endPoint y: 218, distance: 187.5
click at [339, 218] on div "Thanos is back to create balance, though this time not in universe, but in a st…" at bounding box center [345, 201] width 572 height 53
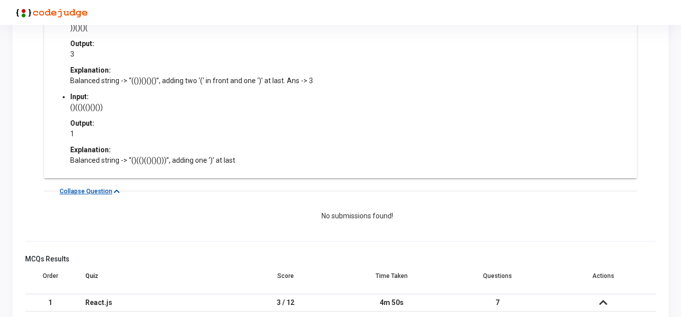
scroll to position [643, 0]
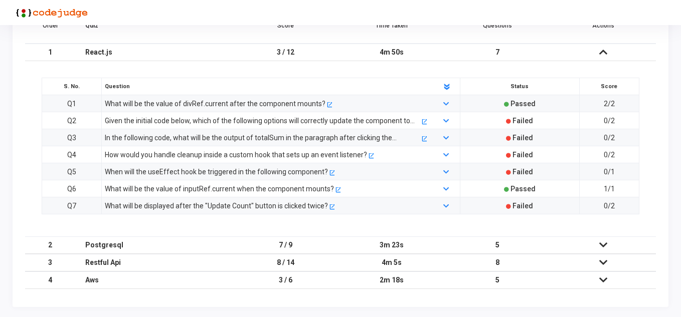
click at [287, 258] on td "8 / 14" at bounding box center [286, 263] width 106 height 18
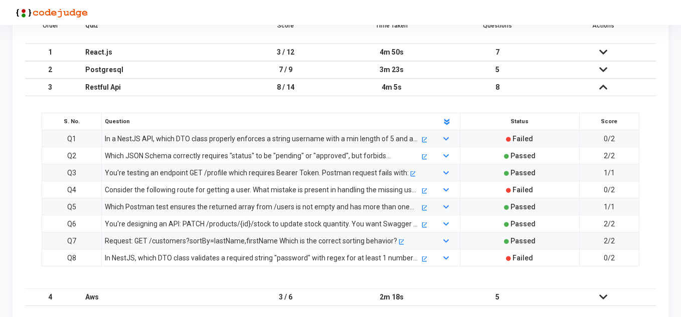
click at [337, 189] on div "Consider the following route for getting a user. What mistake is present in han…" at bounding box center [262, 190] width 315 height 11
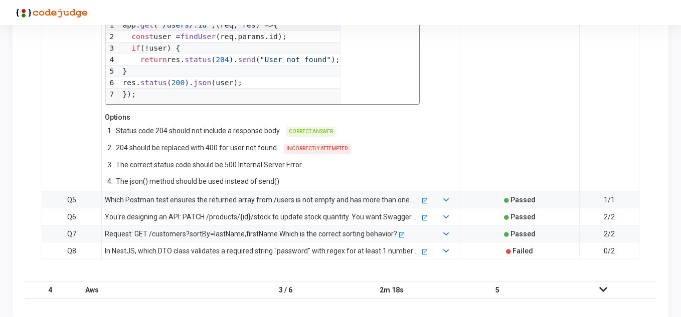
scroll to position [843, 0]
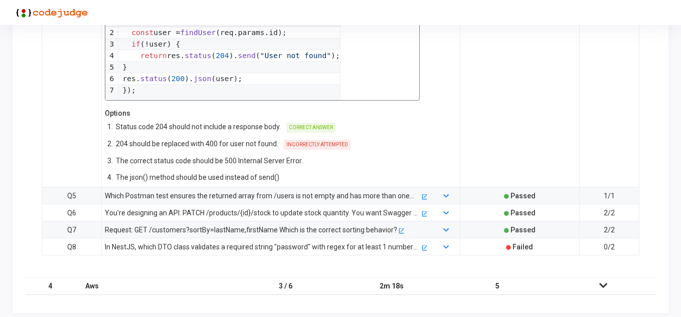
click at [272, 251] on div "In NestJS, which DTO class validates a required string "password" with regex fo…" at bounding box center [262, 247] width 315 height 11
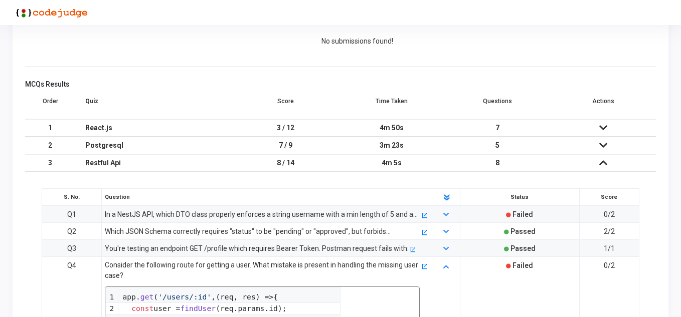
scroll to position [543, 0]
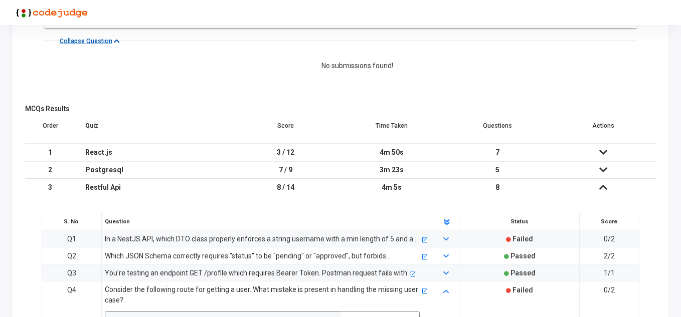
click at [601, 187] on icon at bounding box center [603, 187] width 8 height 7
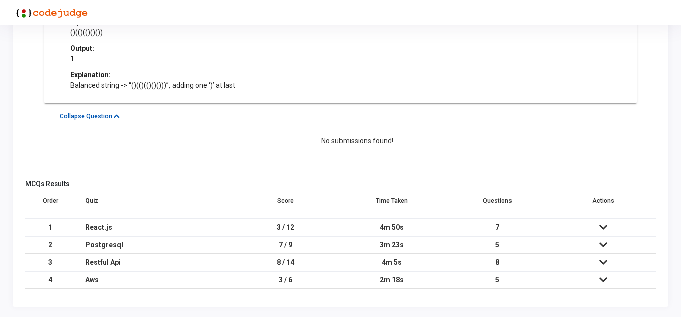
click at [342, 282] on td "2m 18s" at bounding box center [391, 281] width 106 height 18
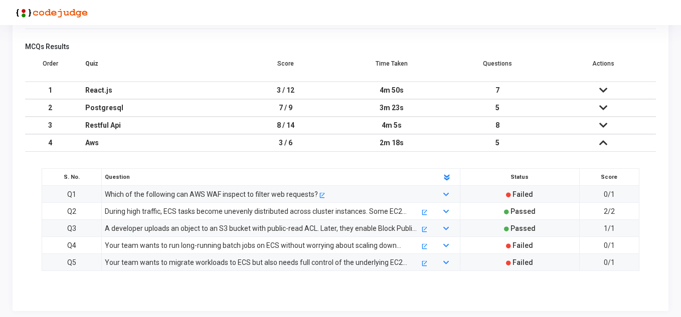
scroll to position [609, 0]
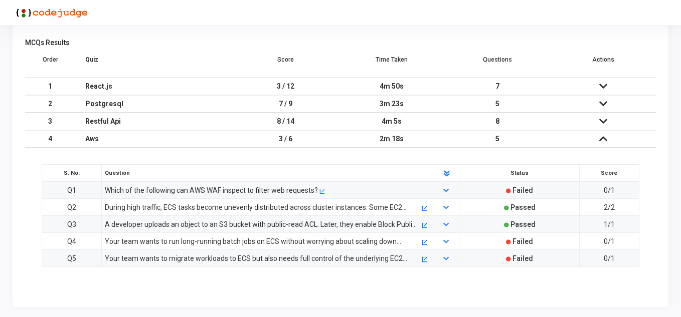
click at [306, 245] on div "Your team wants to run long-running batch jobs on ECS without worrying about sc…" at bounding box center [262, 241] width 315 height 11
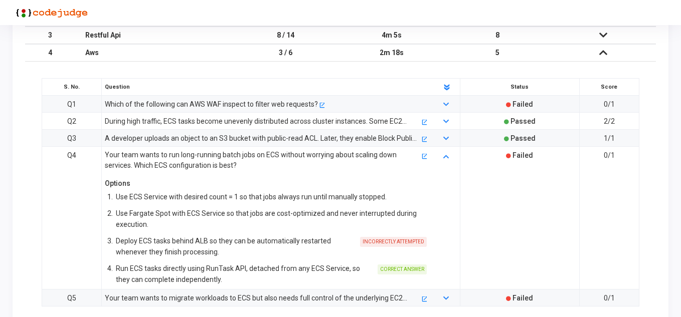
scroll to position [709, 0]
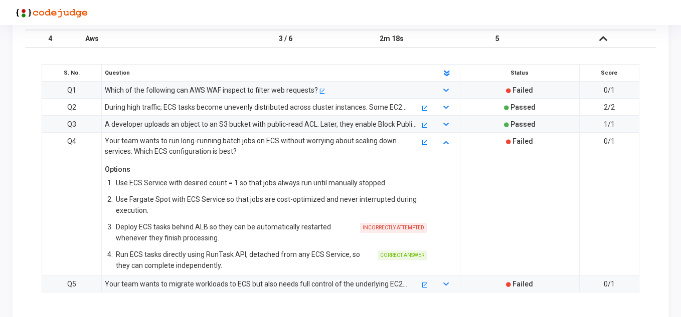
drag, startPoint x: 144, startPoint y: 252, endPoint x: 247, endPoint y: 264, distance: 103.6
click at [247, 264] on p "Run ECS tasks directly using RunTask API, detached from any ECS Service, so the…" at bounding box center [244, 260] width 256 height 22
click at [193, 282] on div "Your team wants to migrate workloads to ECS but also needs full control of the …" at bounding box center [262, 284] width 315 height 11
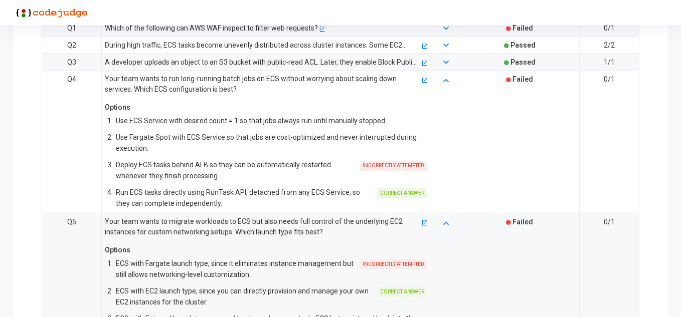
scroll to position [872, 0]
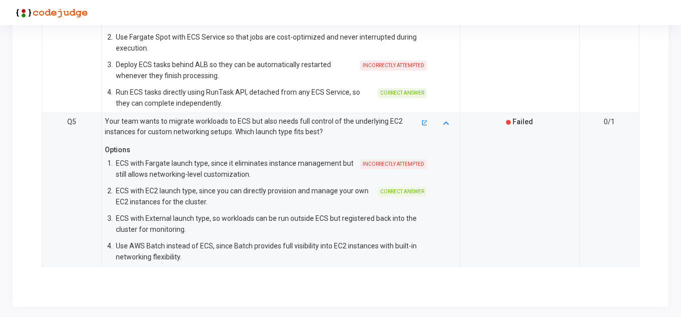
drag, startPoint x: 137, startPoint y: 190, endPoint x: 229, endPoint y: 209, distance: 93.1
click at [229, 209] on div "2. ECS with EC2 launch type, since you can directly provision and manage your o…" at bounding box center [266, 196] width 322 height 25
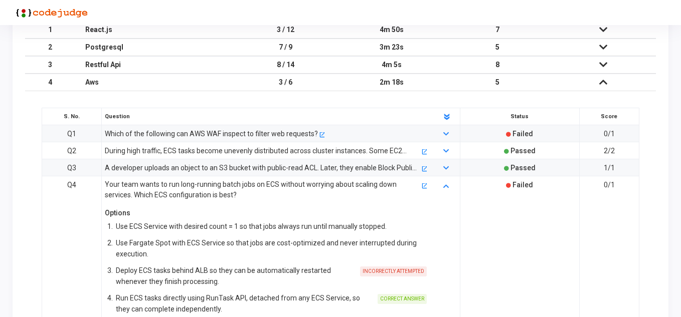
scroll to position [671, 0]
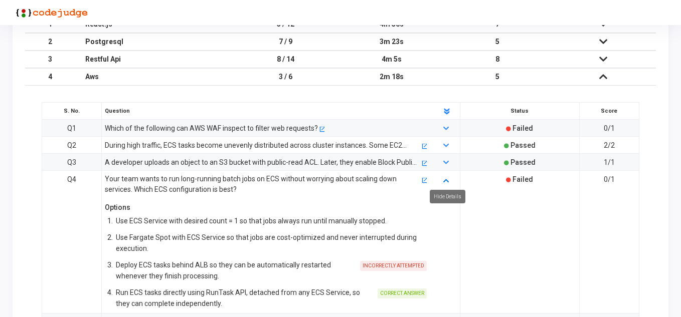
click at [445, 181] on icon at bounding box center [446, 180] width 6 height 7
